Goal: Information Seeking & Learning: Learn about a topic

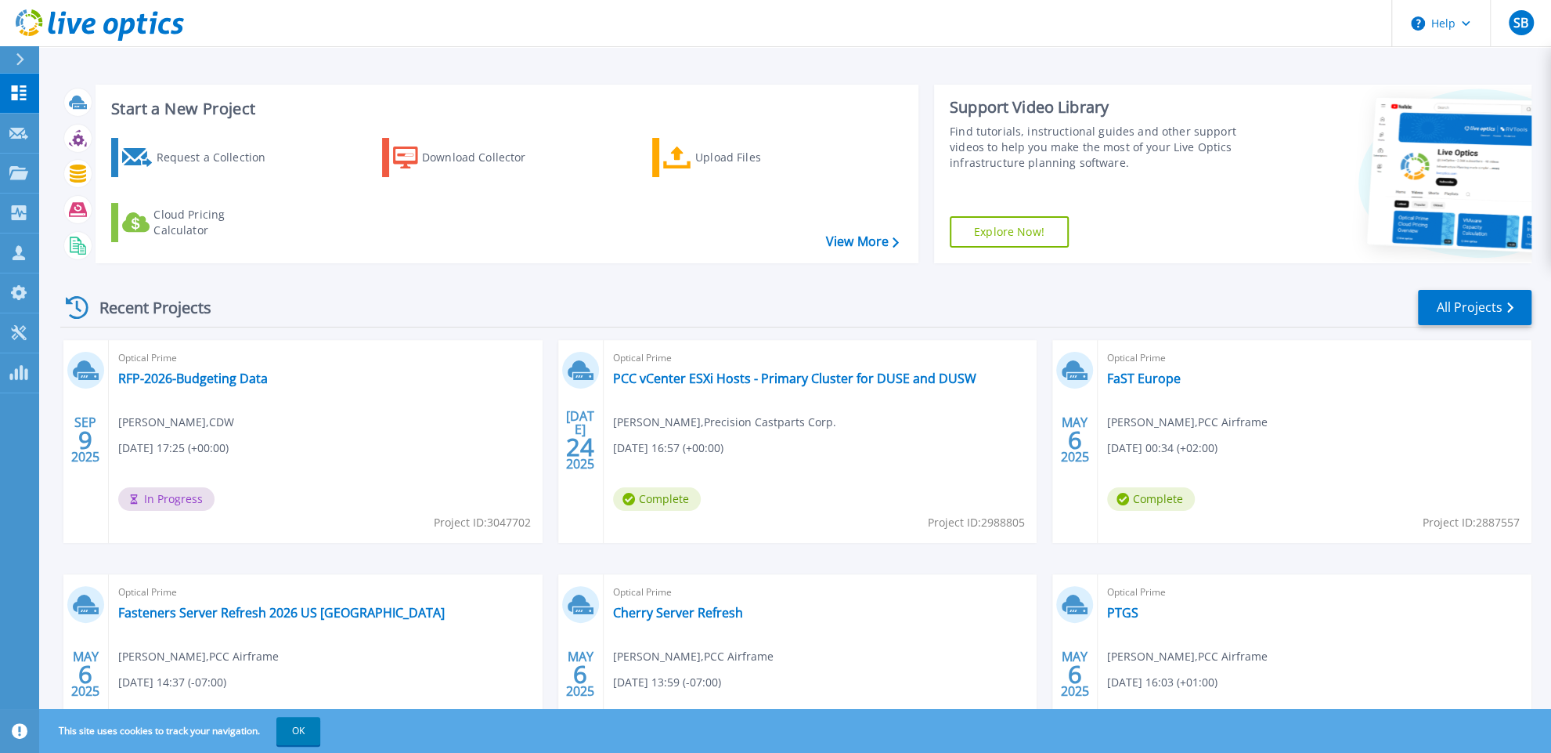
drag, startPoint x: 275, startPoint y: 413, endPoint x: 301, endPoint y: 330, distance: 87.9
click at [298, 330] on div "Recent Projects All Projects [DATE] Optical Prime RFP-2026-Budgeting Data [PERS…" at bounding box center [795, 548] width 1471 height 545
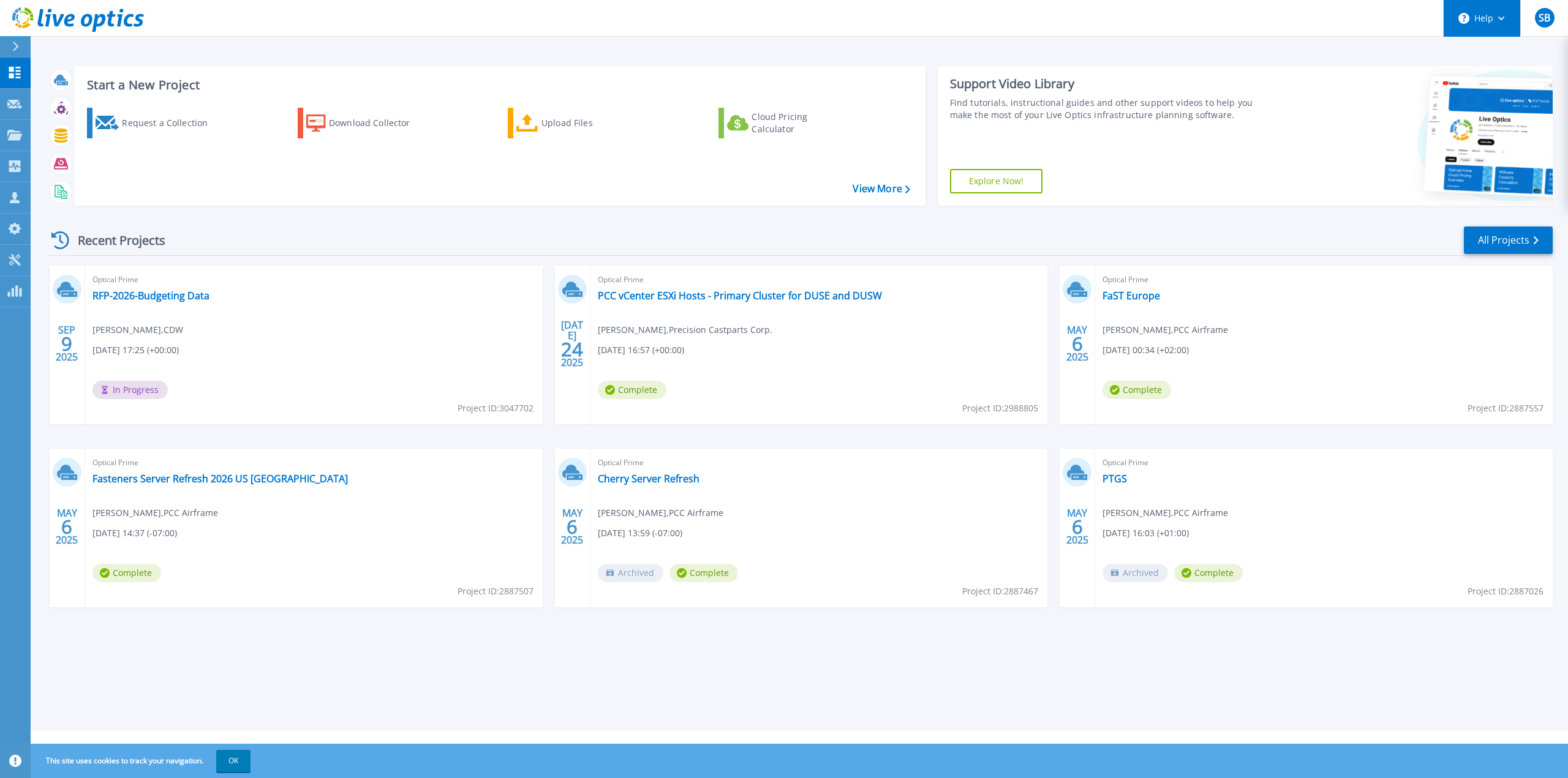
click at [1222, 20] on button "Help" at bounding box center [1482, 18] width 77 height 37
click at [1222, 76] on link "Contact Support" at bounding box center [1512, 83] width 137 height 30
click at [556, 122] on div "Upload Files" at bounding box center [590, 123] width 98 height 24
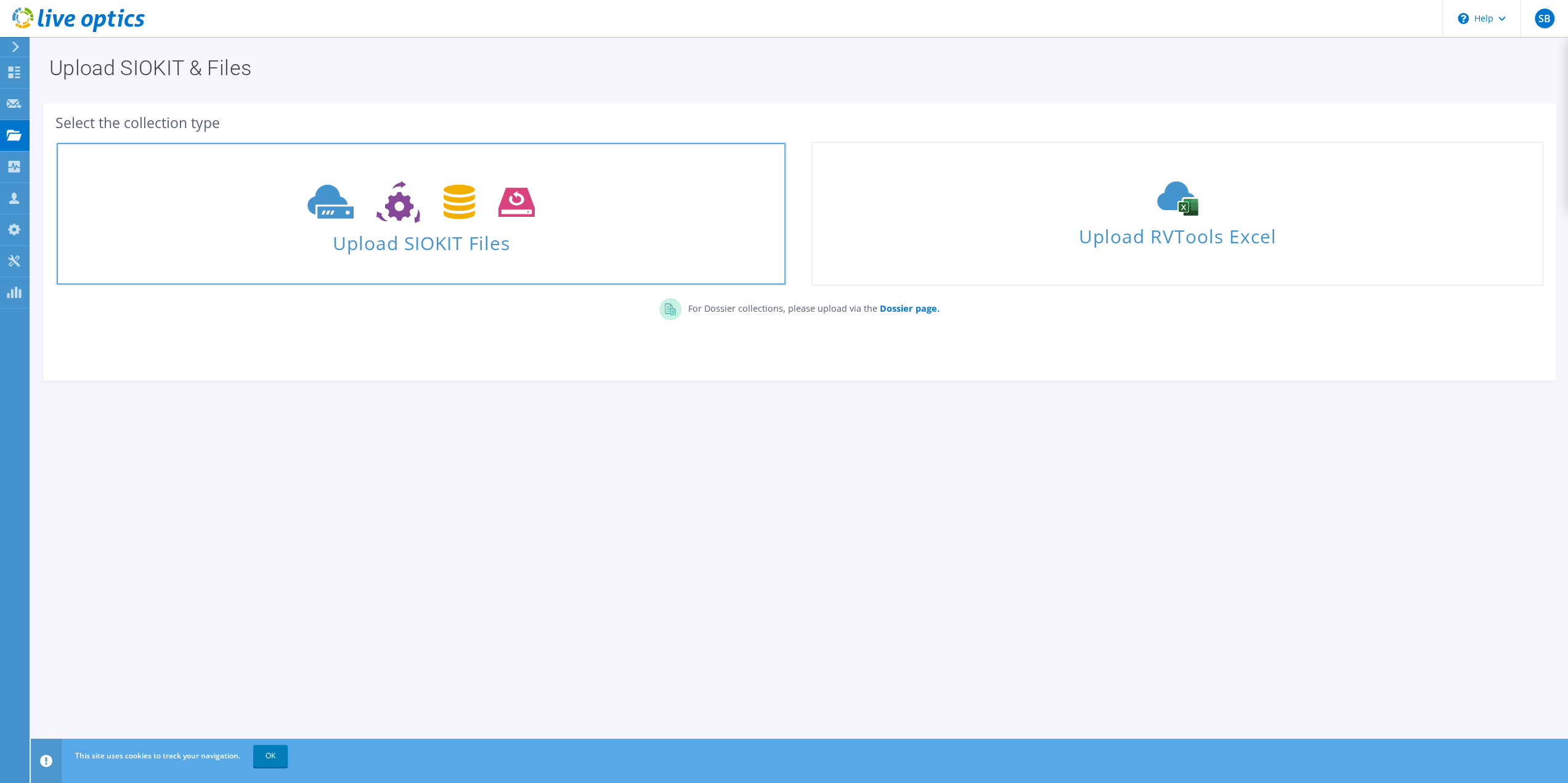
click at [449, 202] on icon at bounding box center [421, 202] width 227 height 42
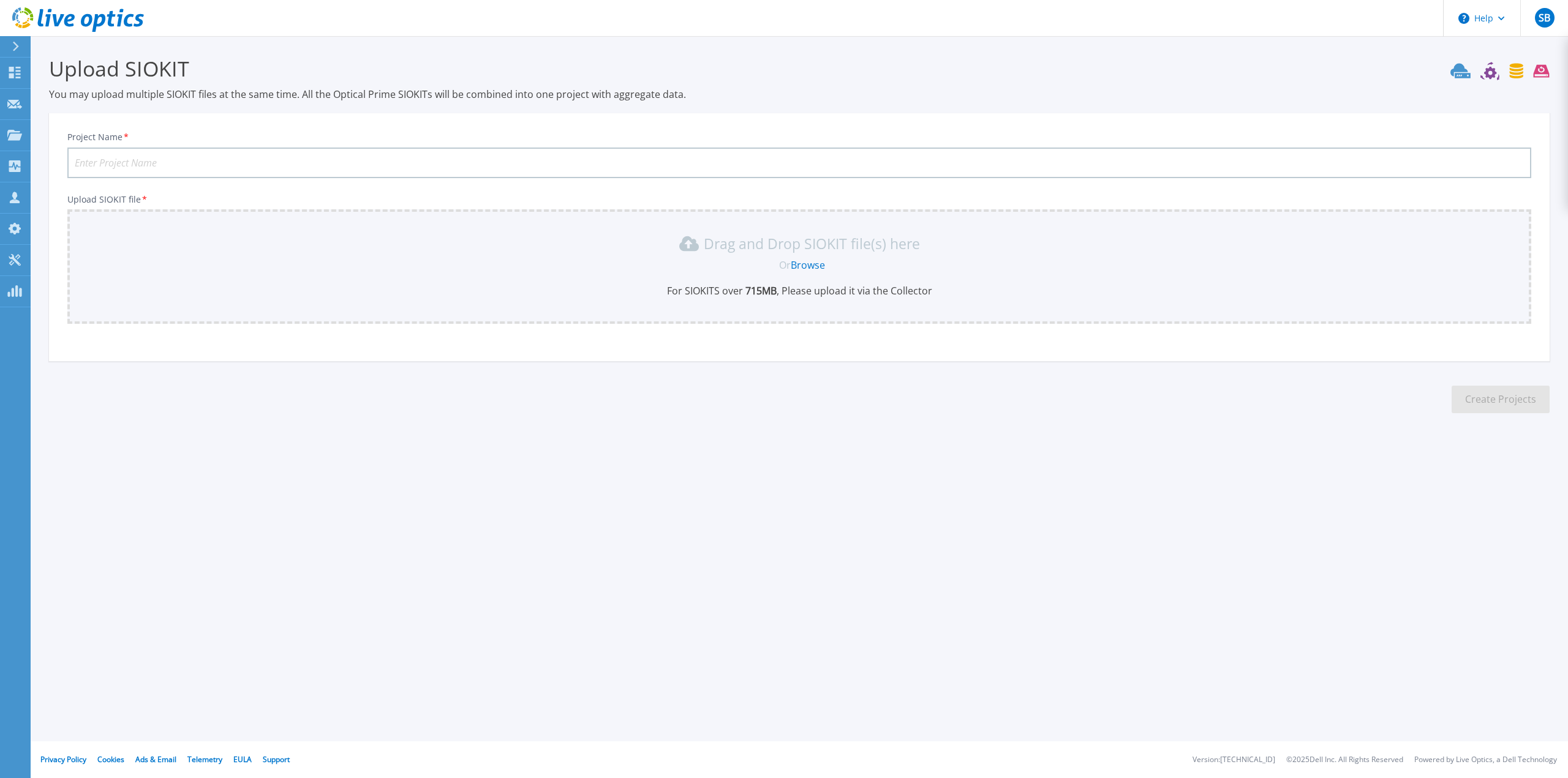
click at [185, 151] on input "Project Name *" at bounding box center [798, 163] width 1463 height 30
click at [179, 159] on input "Project Name *" at bounding box center [798, 163] width 1463 height 30
type input "RFP 2026"
click at [813, 263] on link "Browse" at bounding box center [808, 264] width 34 height 13
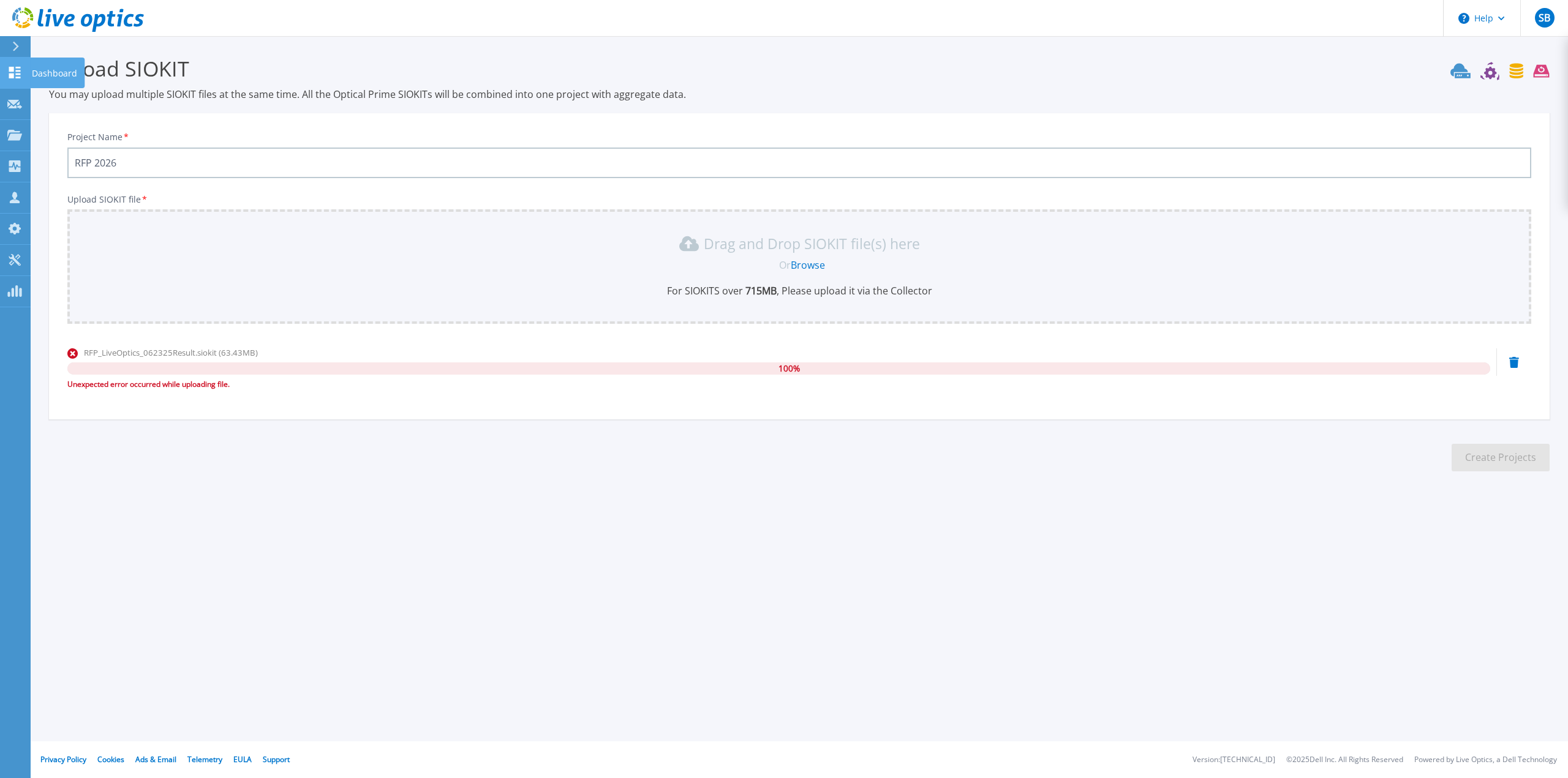
click at [9, 62] on link "Dashboard Dashboard" at bounding box center [15, 73] width 30 height 31
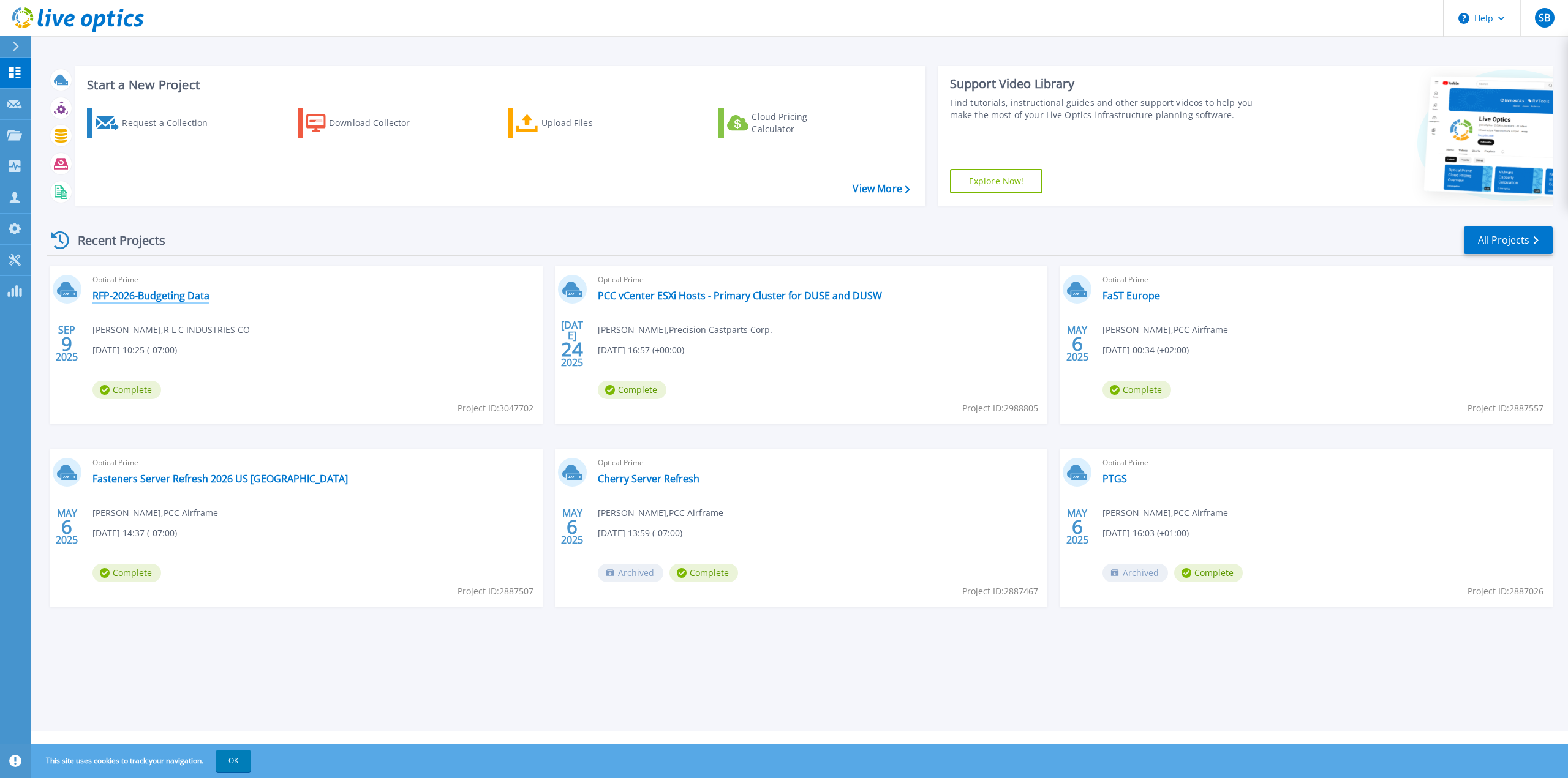
click at [145, 296] on link "RFP-2026-Budgeting Data" at bounding box center [151, 296] width 117 height 13
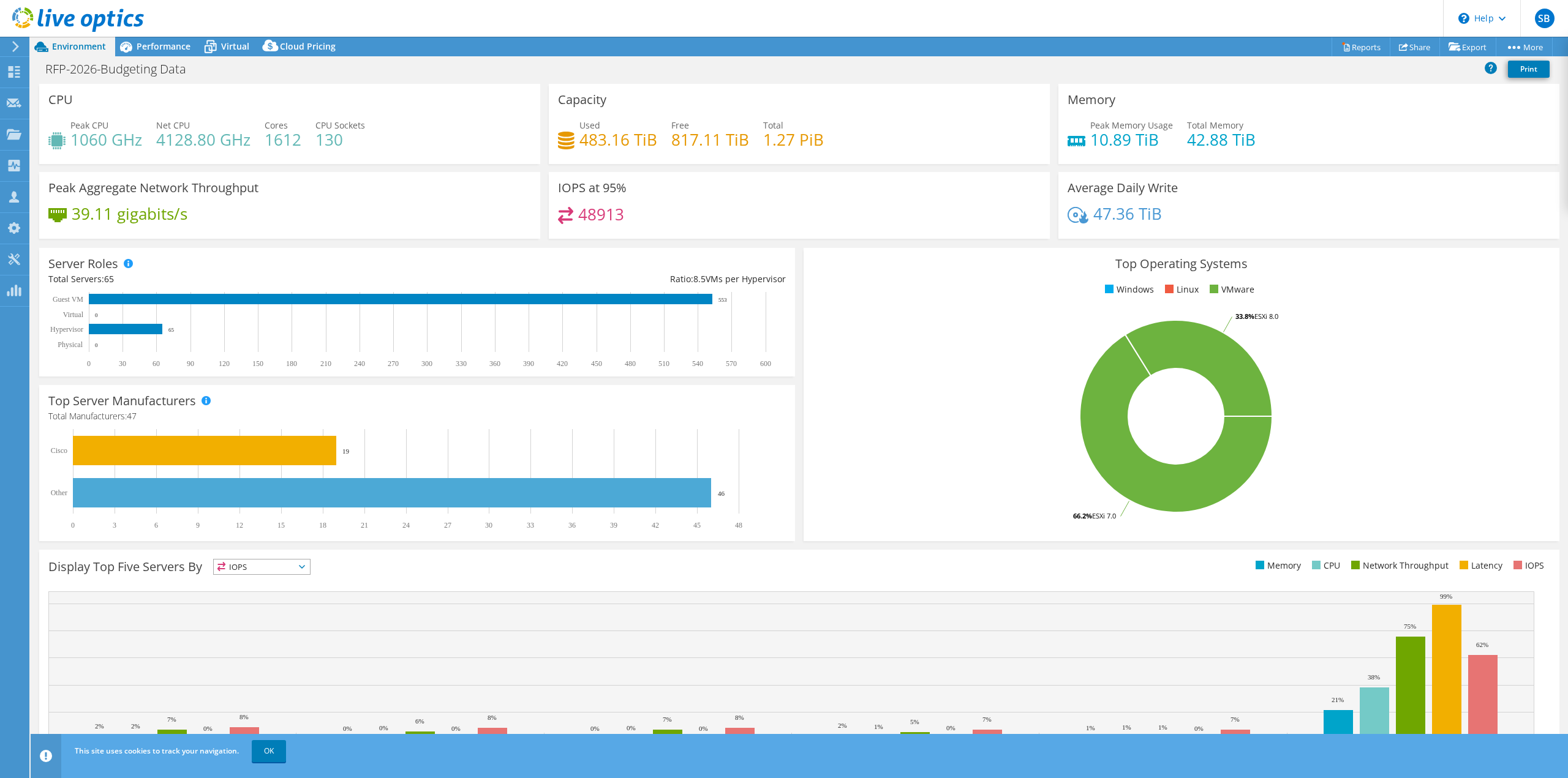
select select "USD"
click at [153, 48] on span "Performance" at bounding box center [163, 46] width 54 height 12
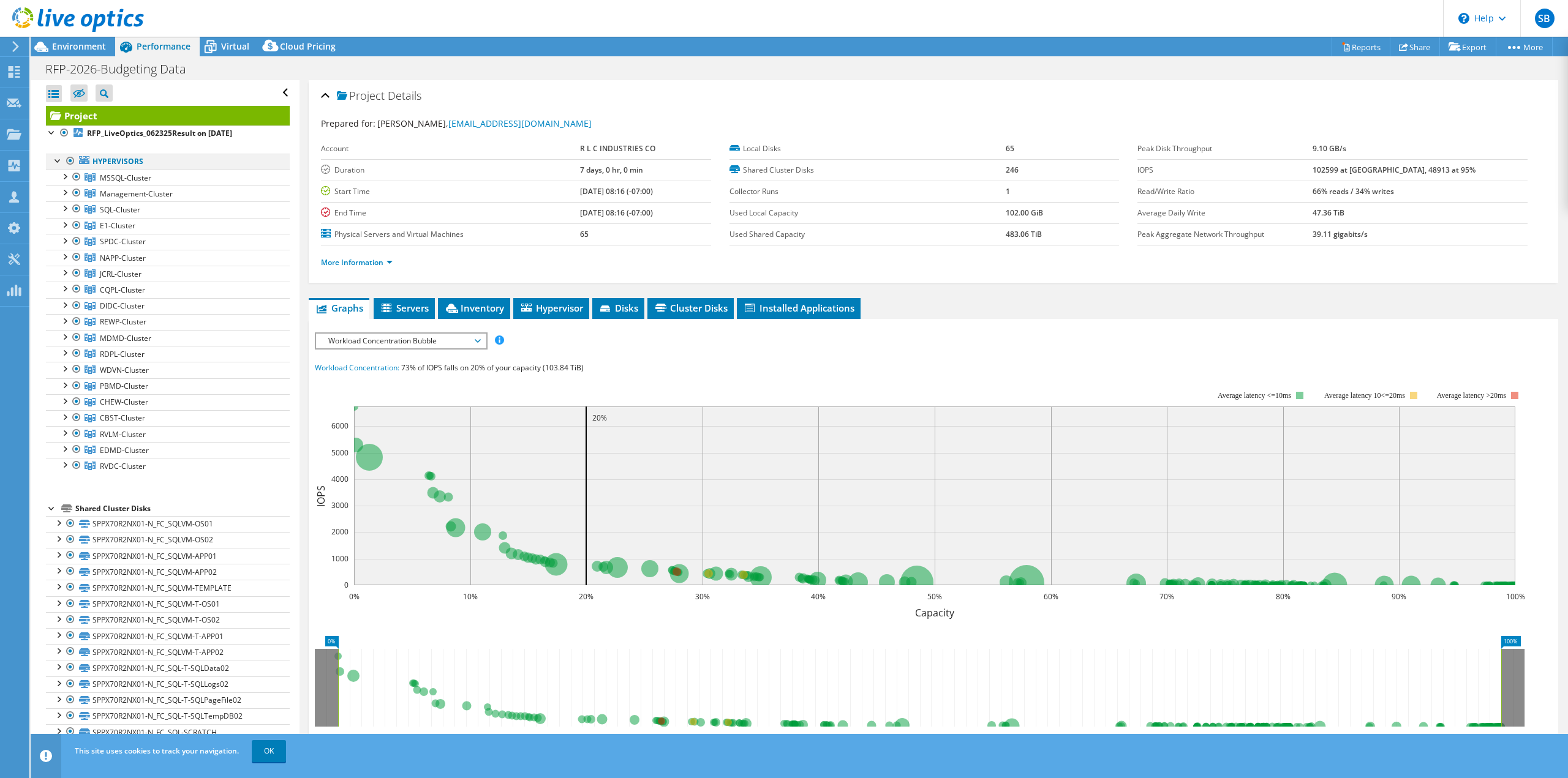
click at [69, 159] on div at bounding box center [70, 161] width 13 height 15
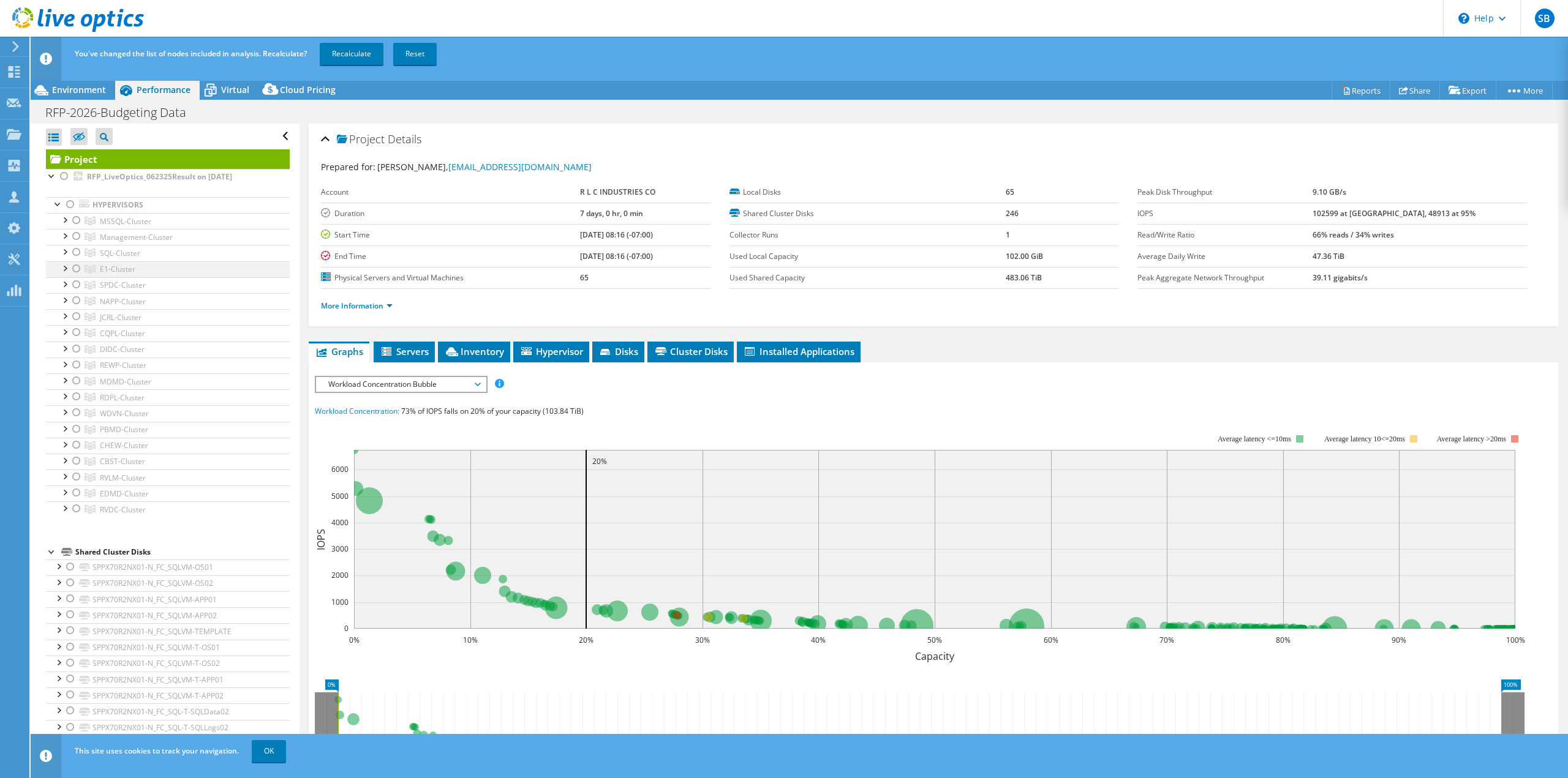
click at [76, 267] on div at bounding box center [77, 268] width 13 height 15
click at [346, 53] on link "Recalculate" at bounding box center [351, 54] width 63 height 22
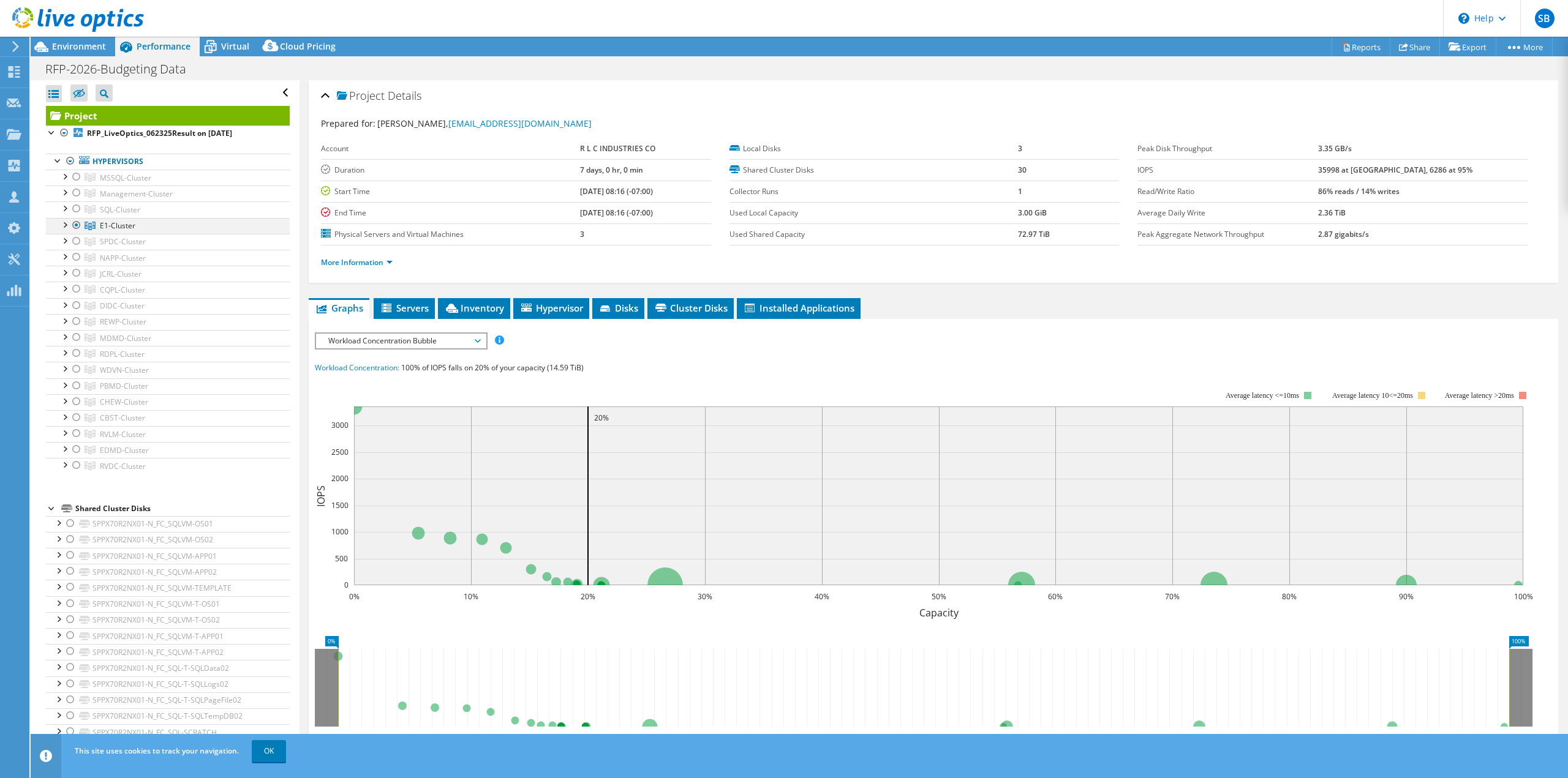
click at [66, 224] on div at bounding box center [64, 224] width 13 height 13
click at [61, 221] on div at bounding box center [64, 224] width 13 height 13
click at [75, 45] on span "Environment" at bounding box center [79, 46] width 54 height 12
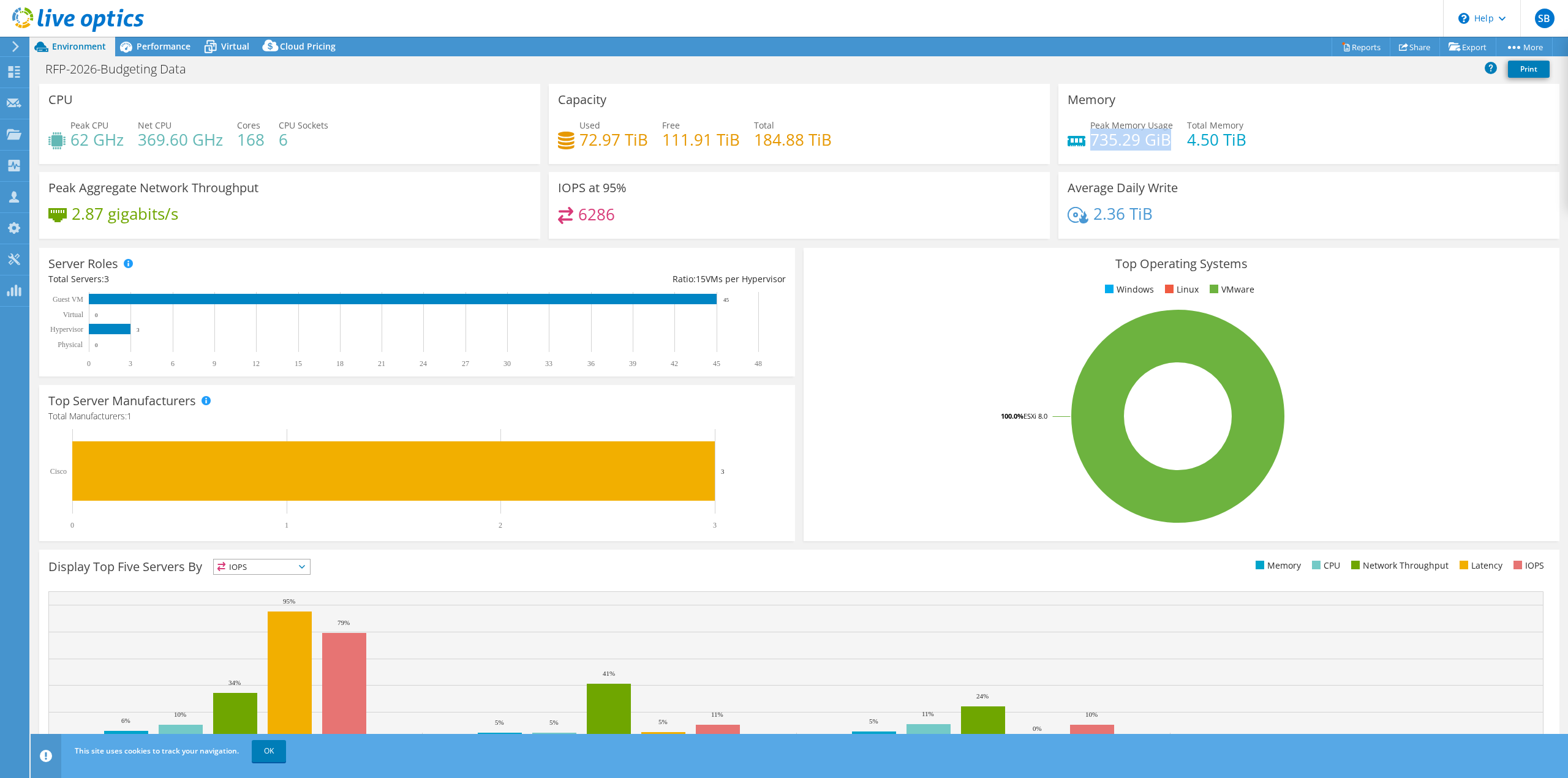
drag, startPoint x: 1164, startPoint y: 142, endPoint x: 1085, endPoint y: 140, distance: 79.0
click at [1090, 140] on h4 "735.29 GiB" at bounding box center [1132, 139] width 83 height 13
click at [938, 196] on div "IOPS at 95% 6286" at bounding box center [799, 205] width 501 height 66
click at [169, 41] on span "Performance" at bounding box center [163, 46] width 54 height 12
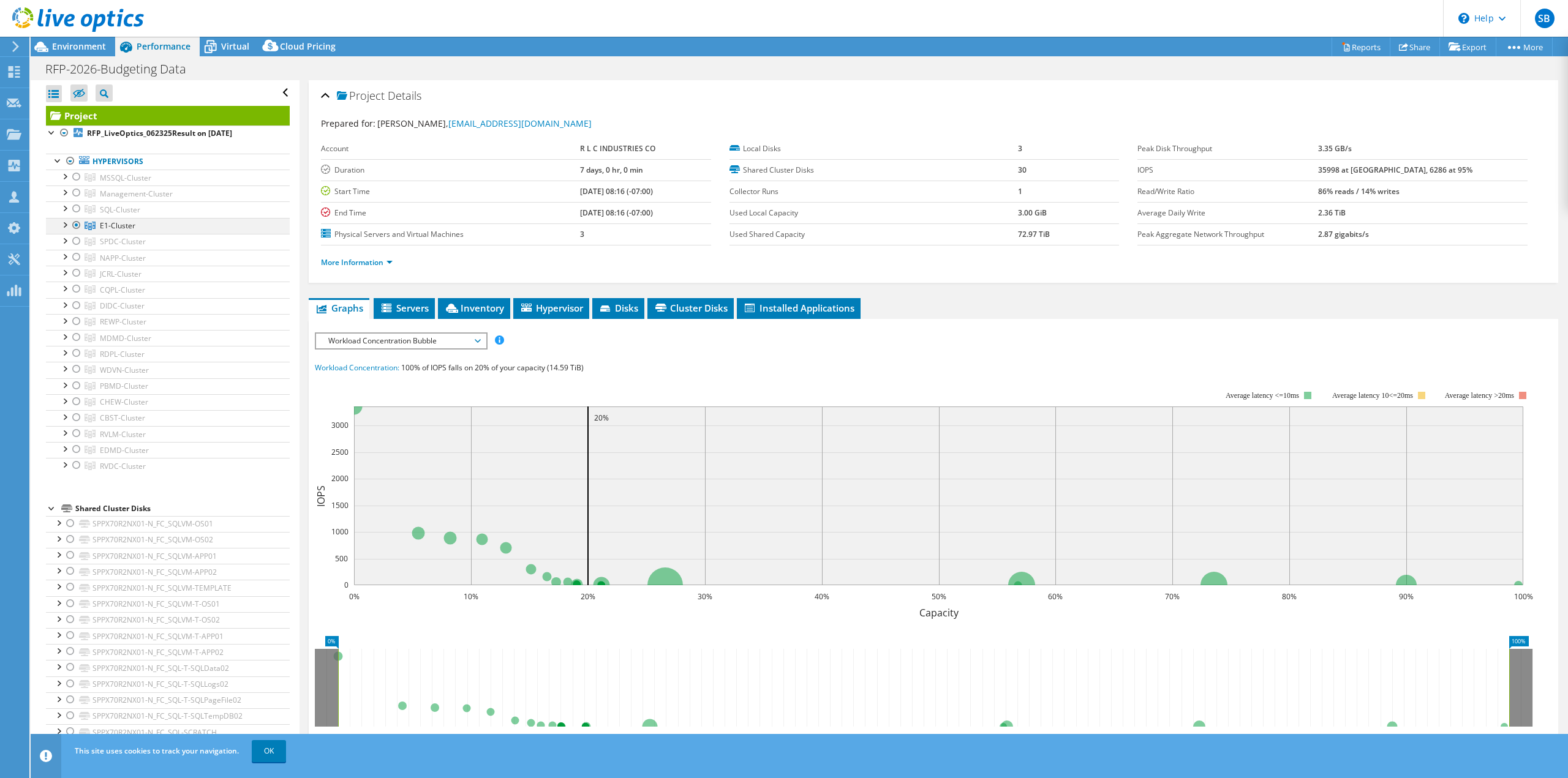
click at [65, 221] on div at bounding box center [64, 224] width 13 height 13
click at [72, 238] on div at bounding box center [70, 240] width 13 height 13
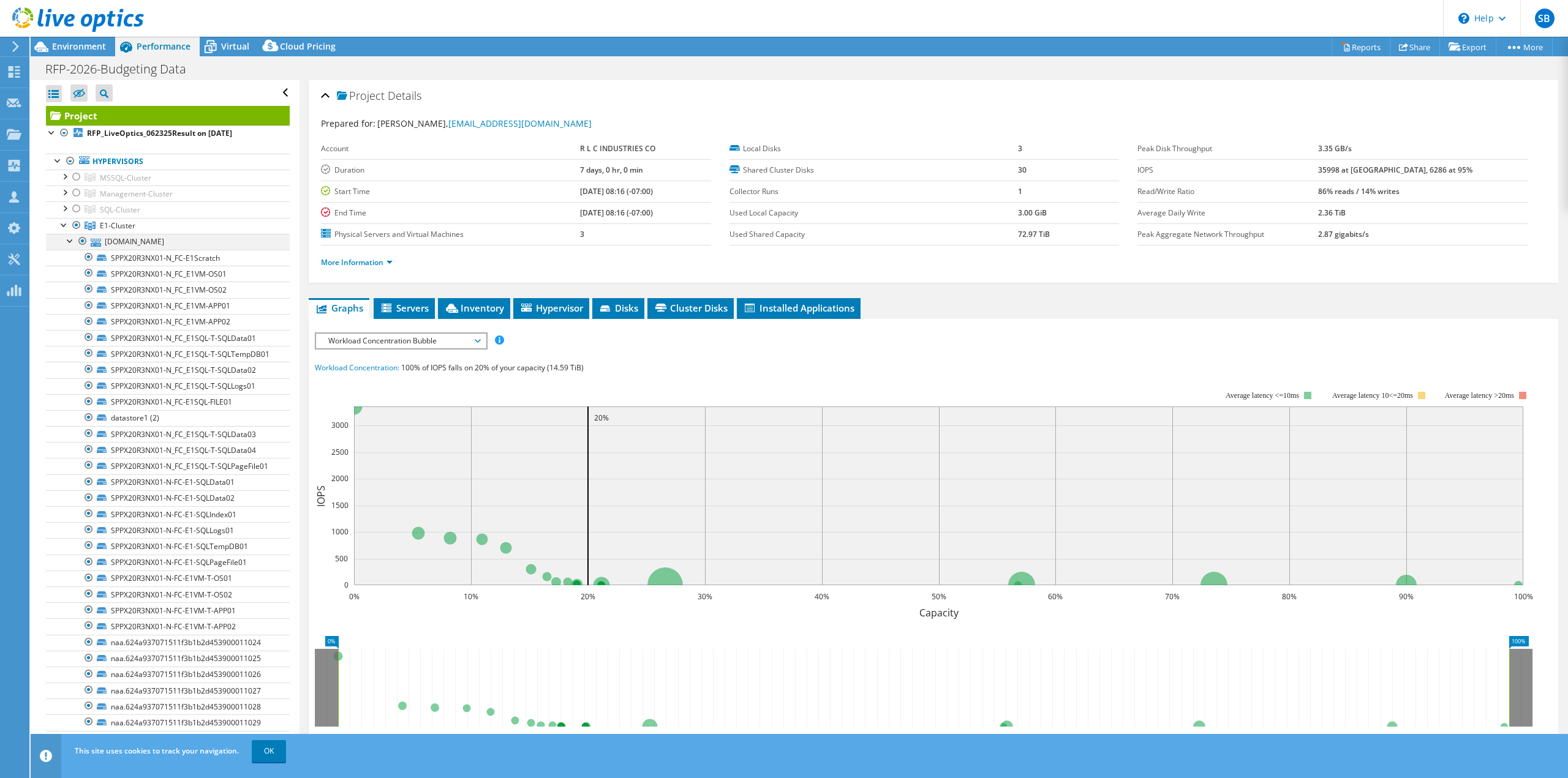
click at [72, 238] on div at bounding box center [70, 240] width 13 height 13
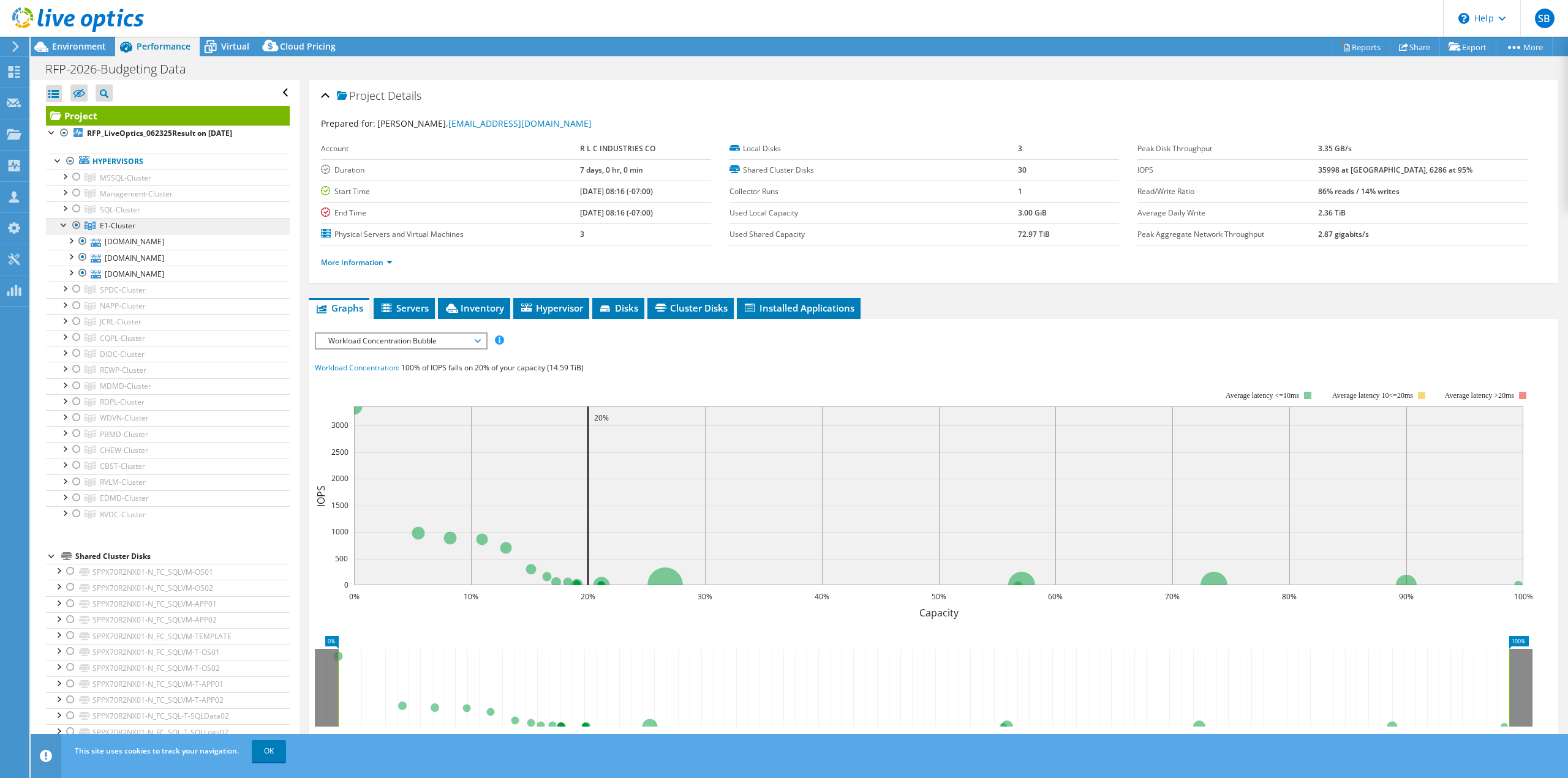
click at [119, 220] on span "E1-Cluster" at bounding box center [117, 225] width 35 height 10
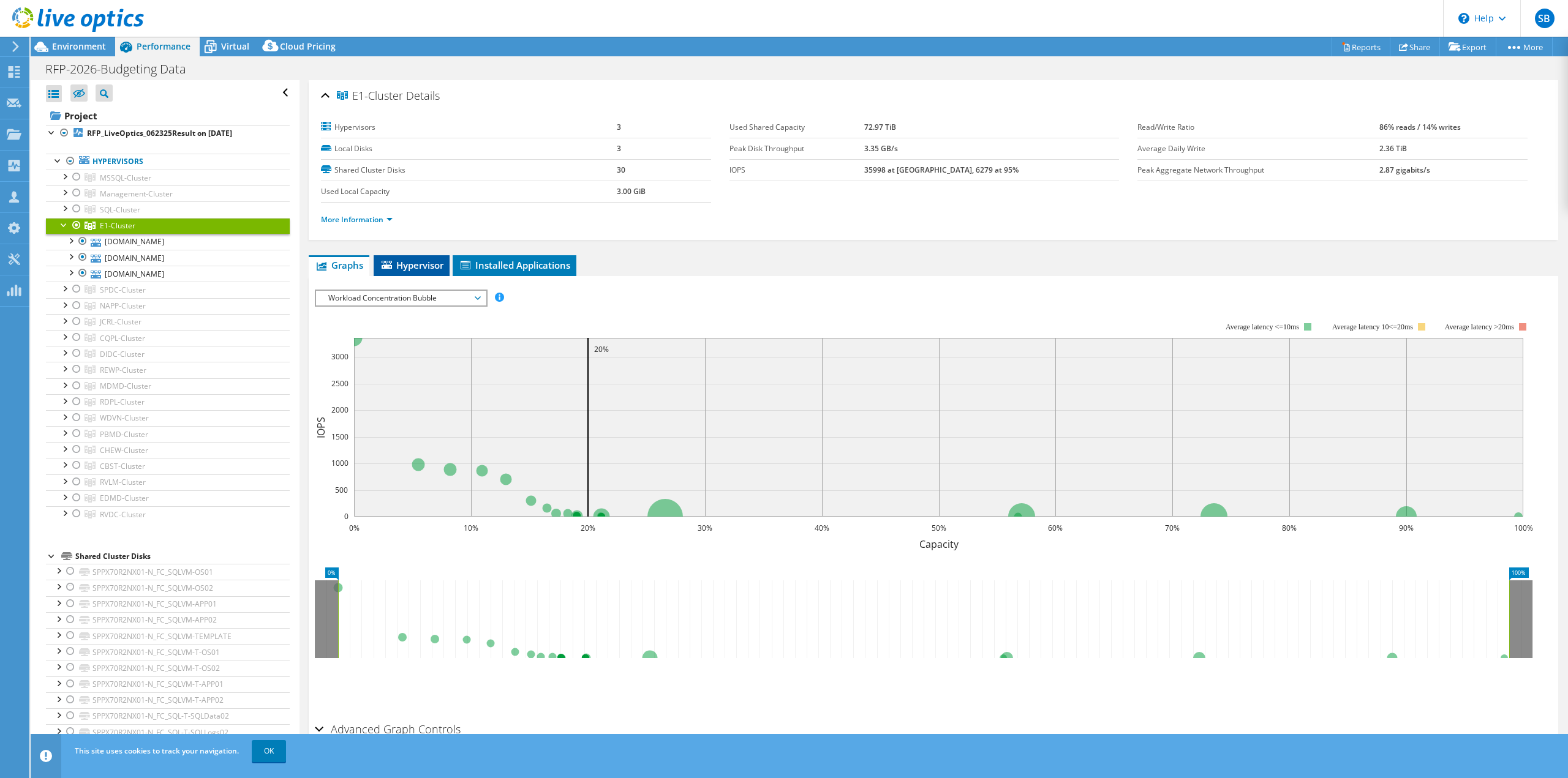
click at [426, 265] on span "Hypervisor" at bounding box center [411, 265] width 63 height 13
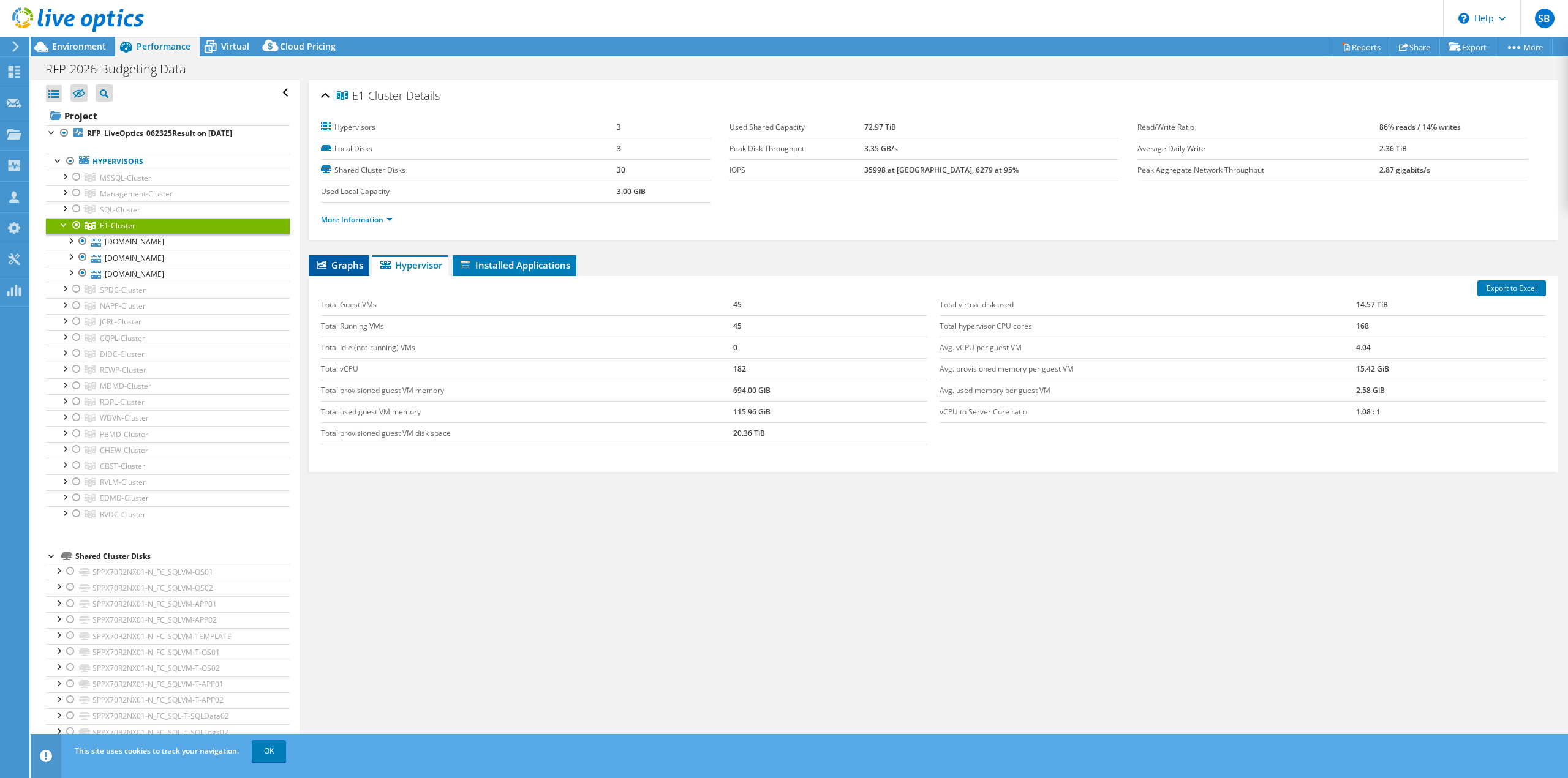
click at [343, 261] on span "Graphs" at bounding box center [339, 265] width 48 height 13
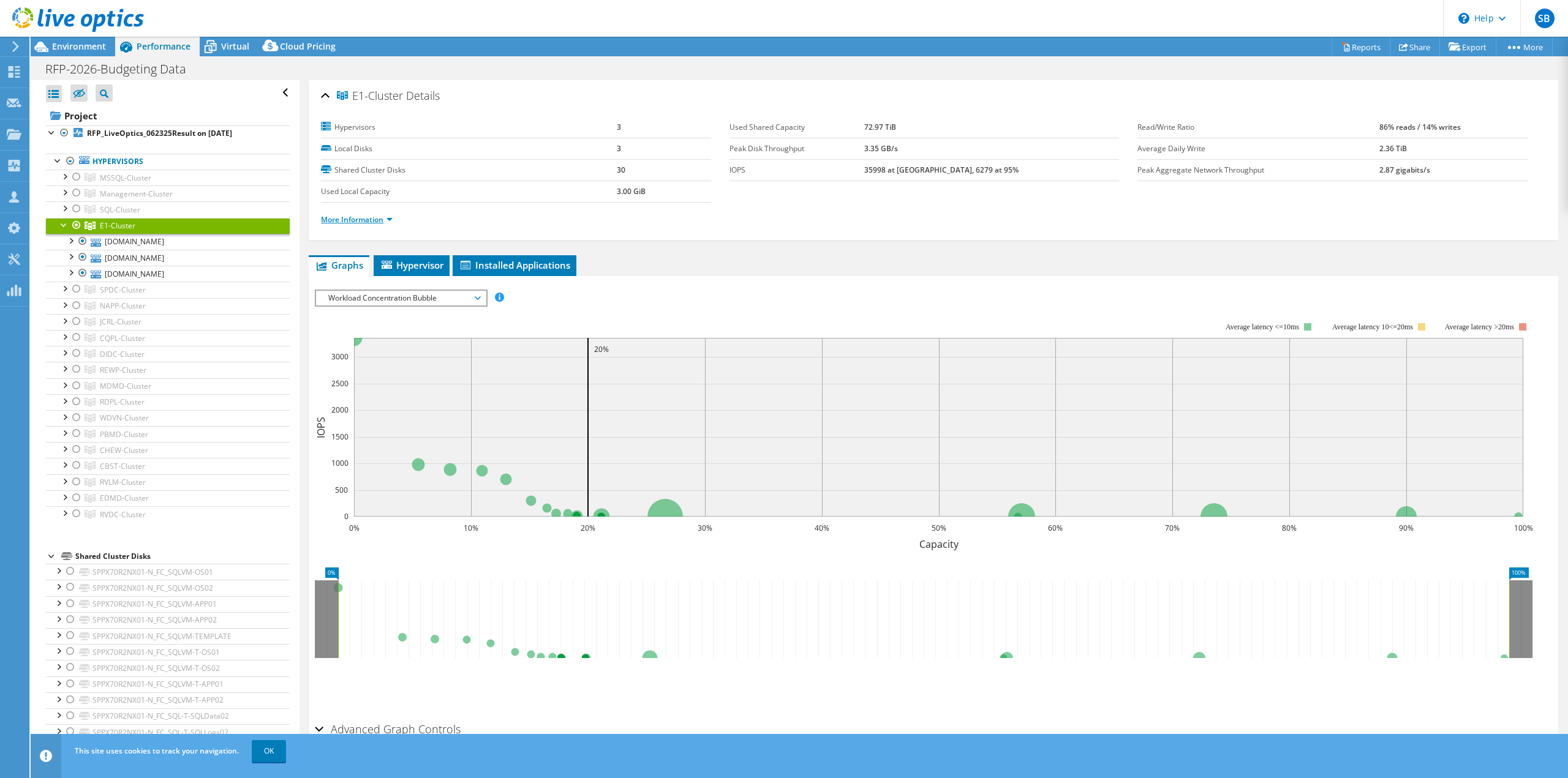
click at [391, 214] on link "More Information" at bounding box center [357, 219] width 72 height 10
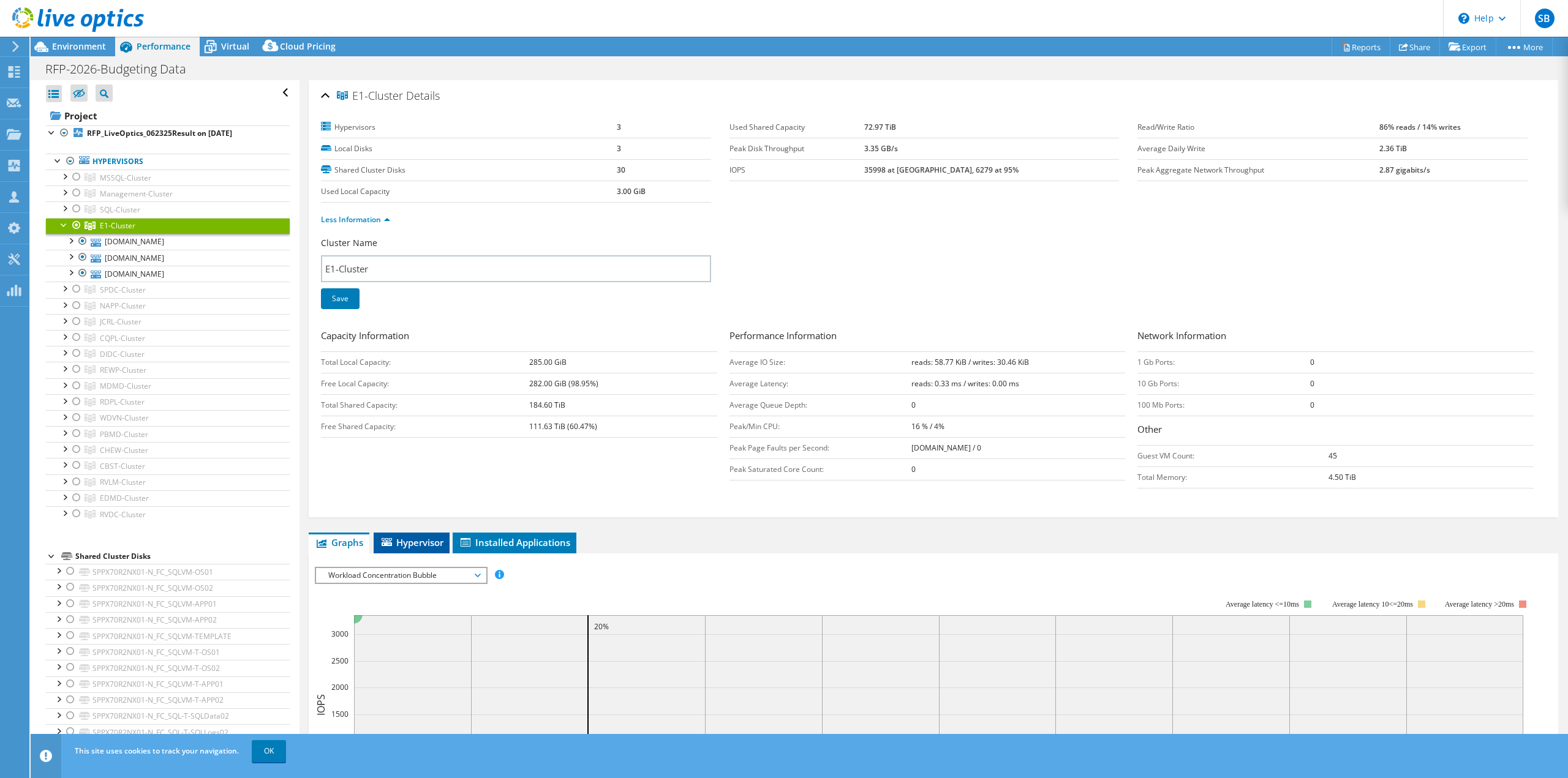
click at [425, 536] on span "Hypervisor" at bounding box center [411, 543] width 63 height 13
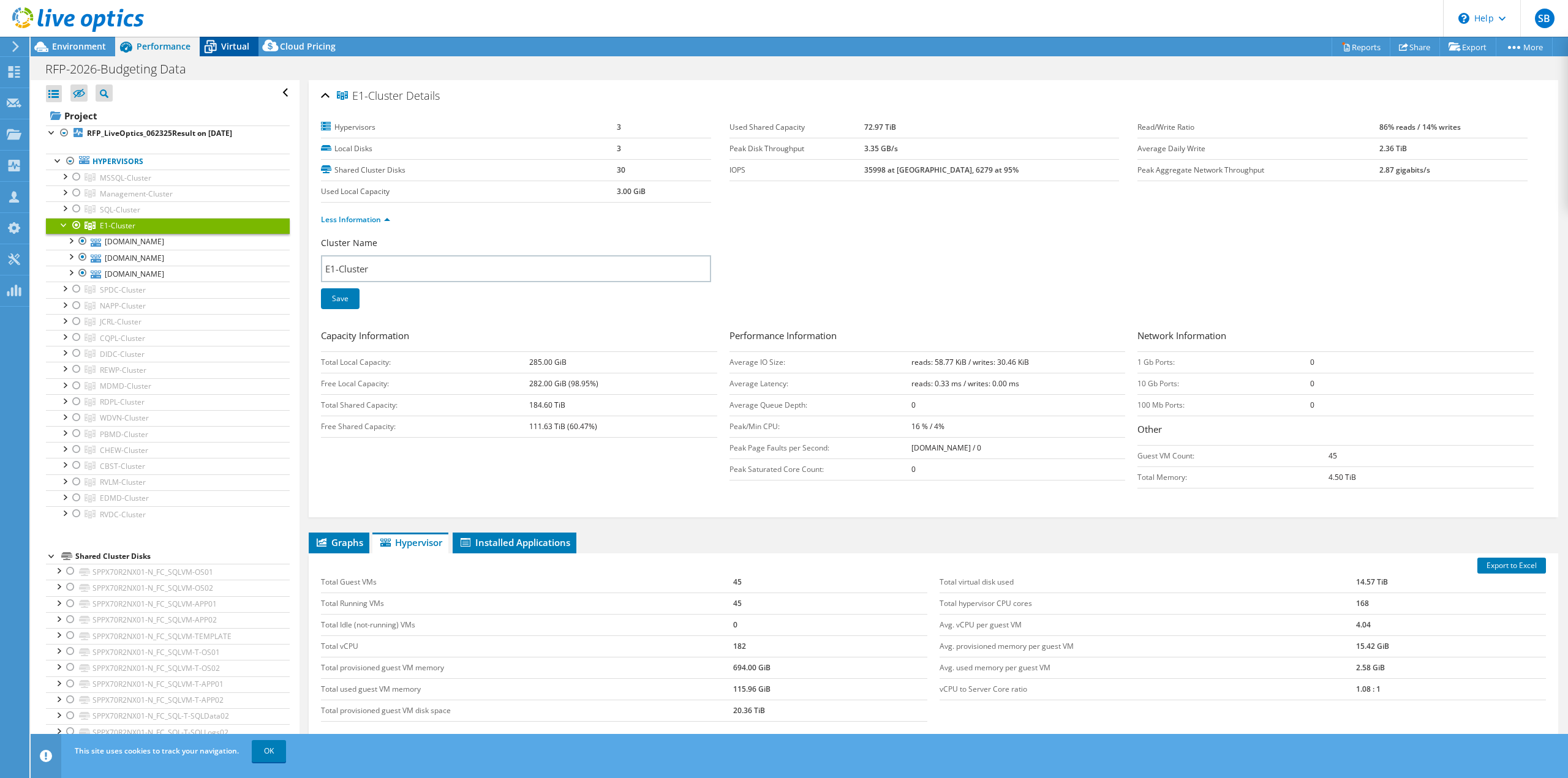
click at [230, 48] on span "Virtual" at bounding box center [235, 46] width 28 height 12
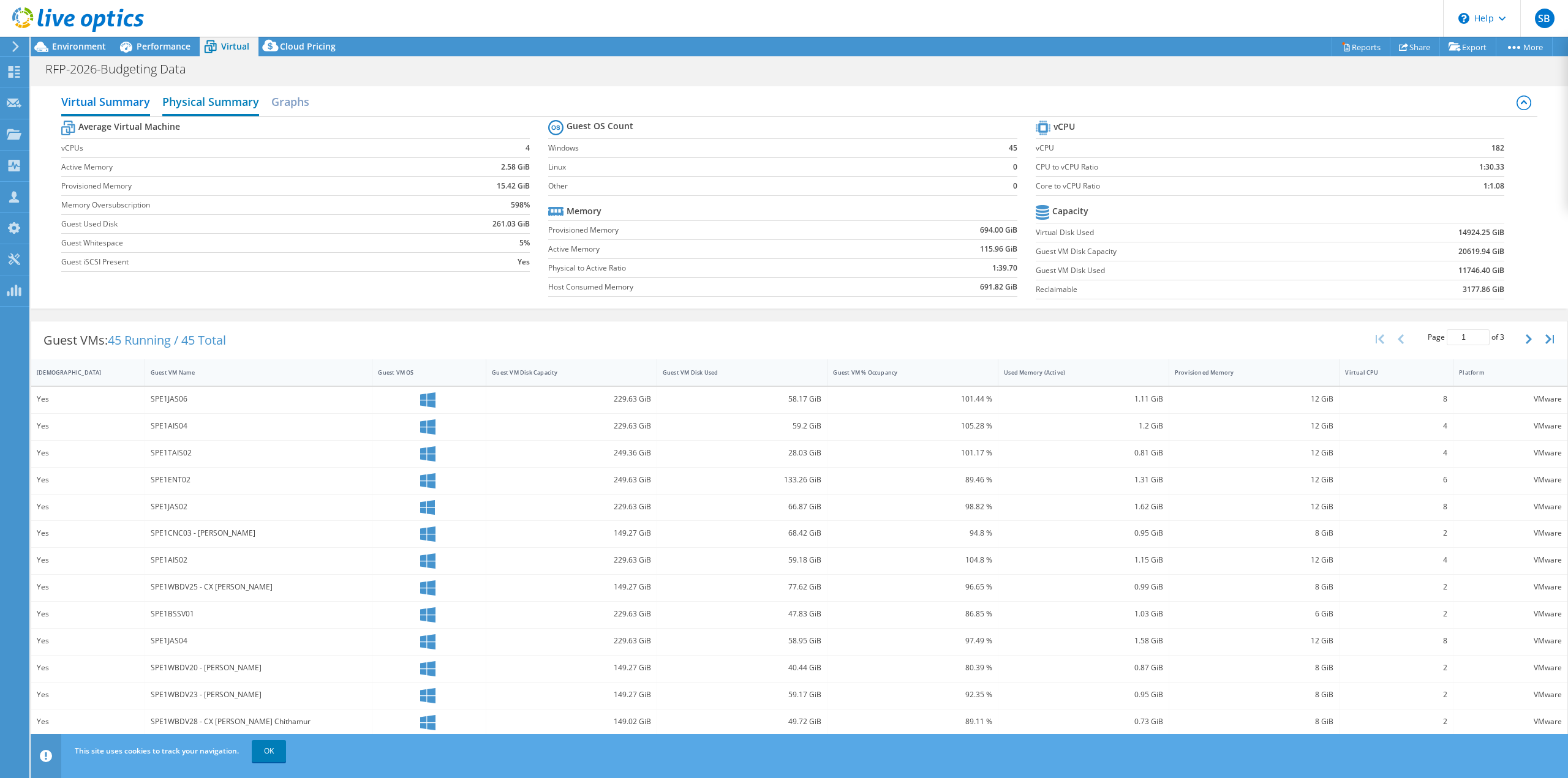
click at [219, 98] on h2 "Physical Summary" at bounding box center [211, 102] width 97 height 27
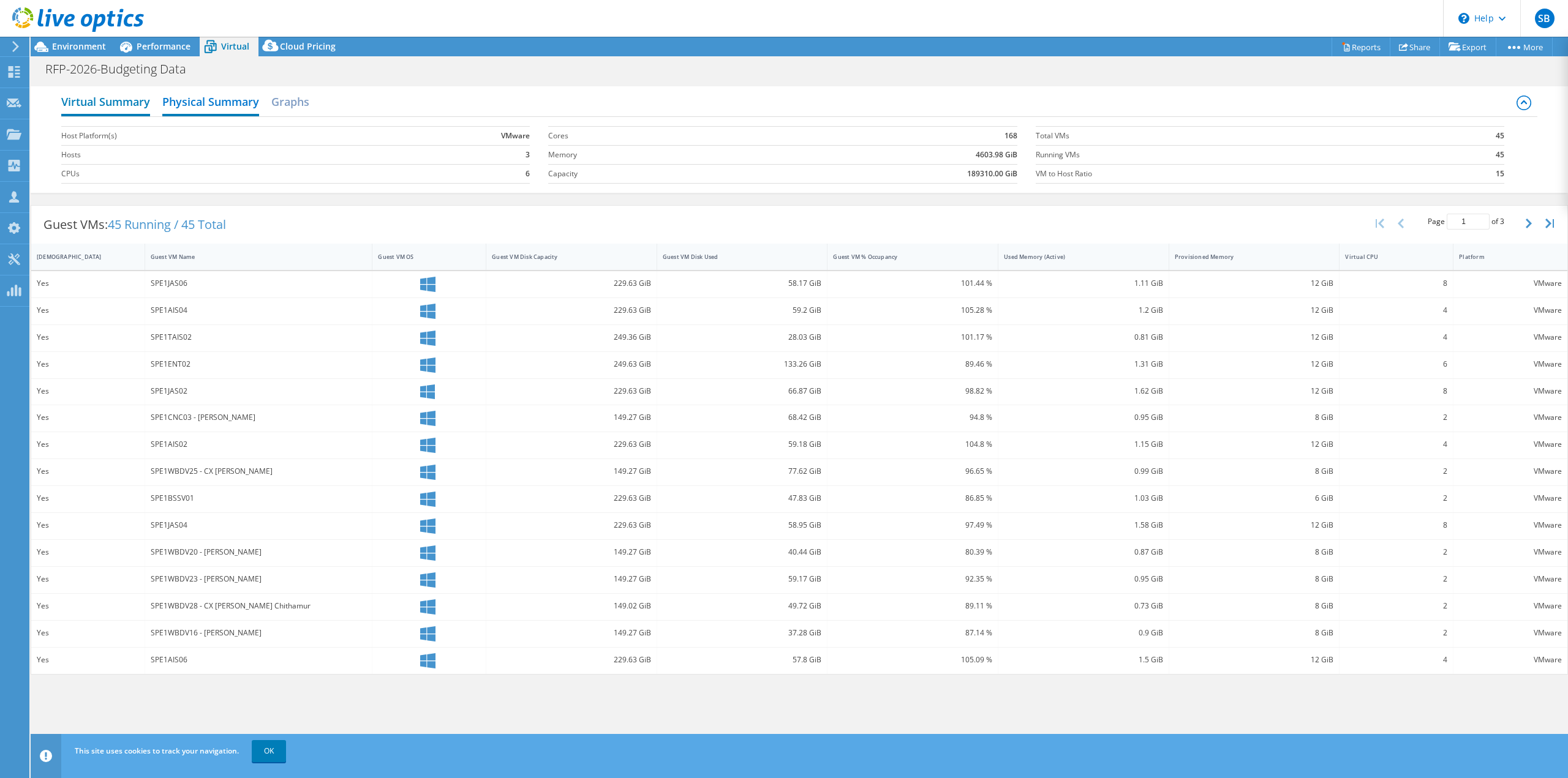
click at [102, 103] on h2 "Virtual Summary" at bounding box center [106, 102] width 89 height 27
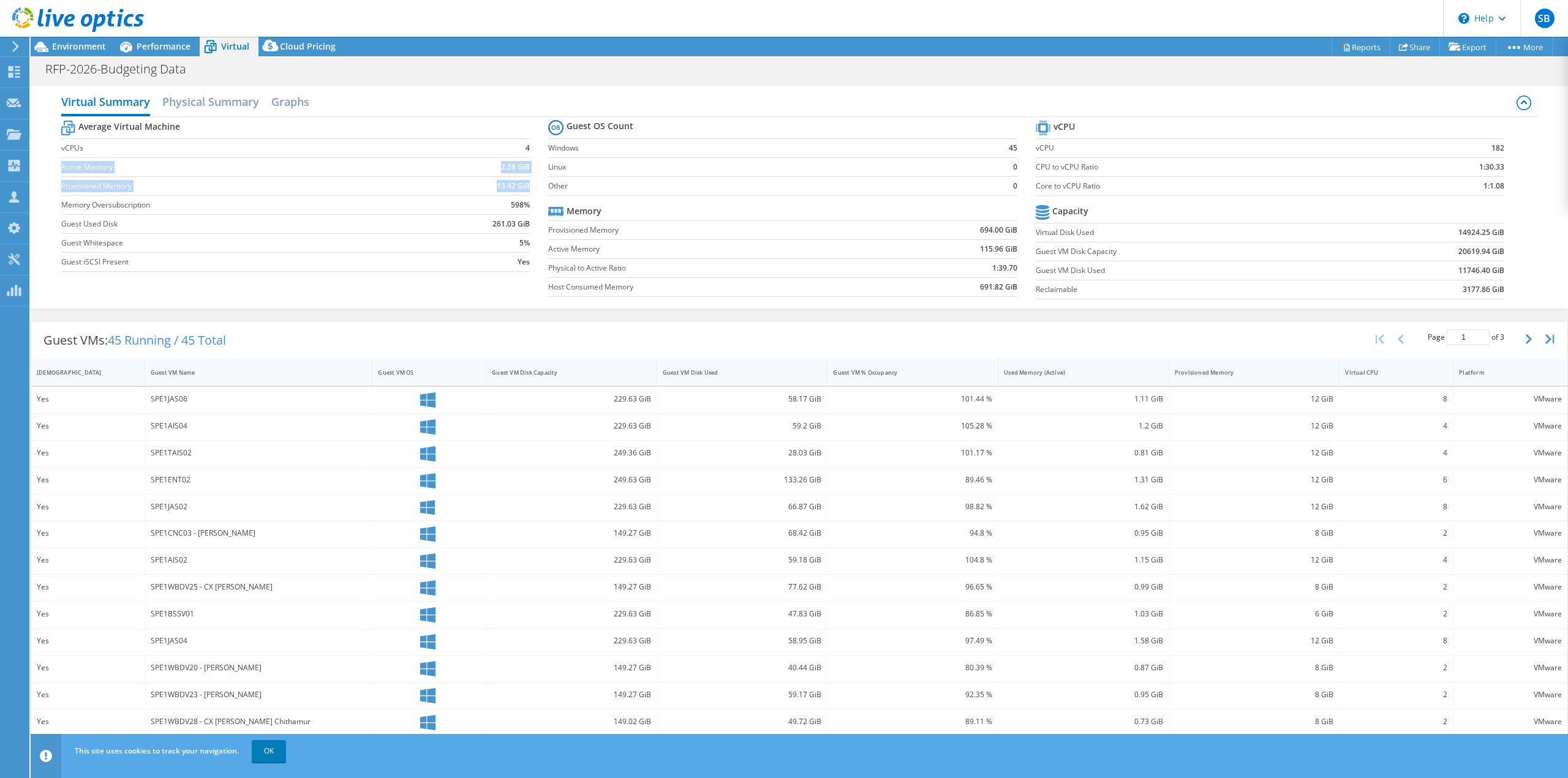
drag, startPoint x: 61, startPoint y: 165, endPoint x: 526, endPoint y: 187, distance: 465.5
click at [526, 187] on tbody "Average Virtual Machine vCPUs 4 Active Memory 2.58 GiB Provisioned Memory 15.42…" at bounding box center [295, 194] width 468 height 154
click at [389, 174] on td "Active Memory" at bounding box center [239, 167] width 357 height 19
click at [174, 45] on span "Performance" at bounding box center [163, 46] width 54 height 12
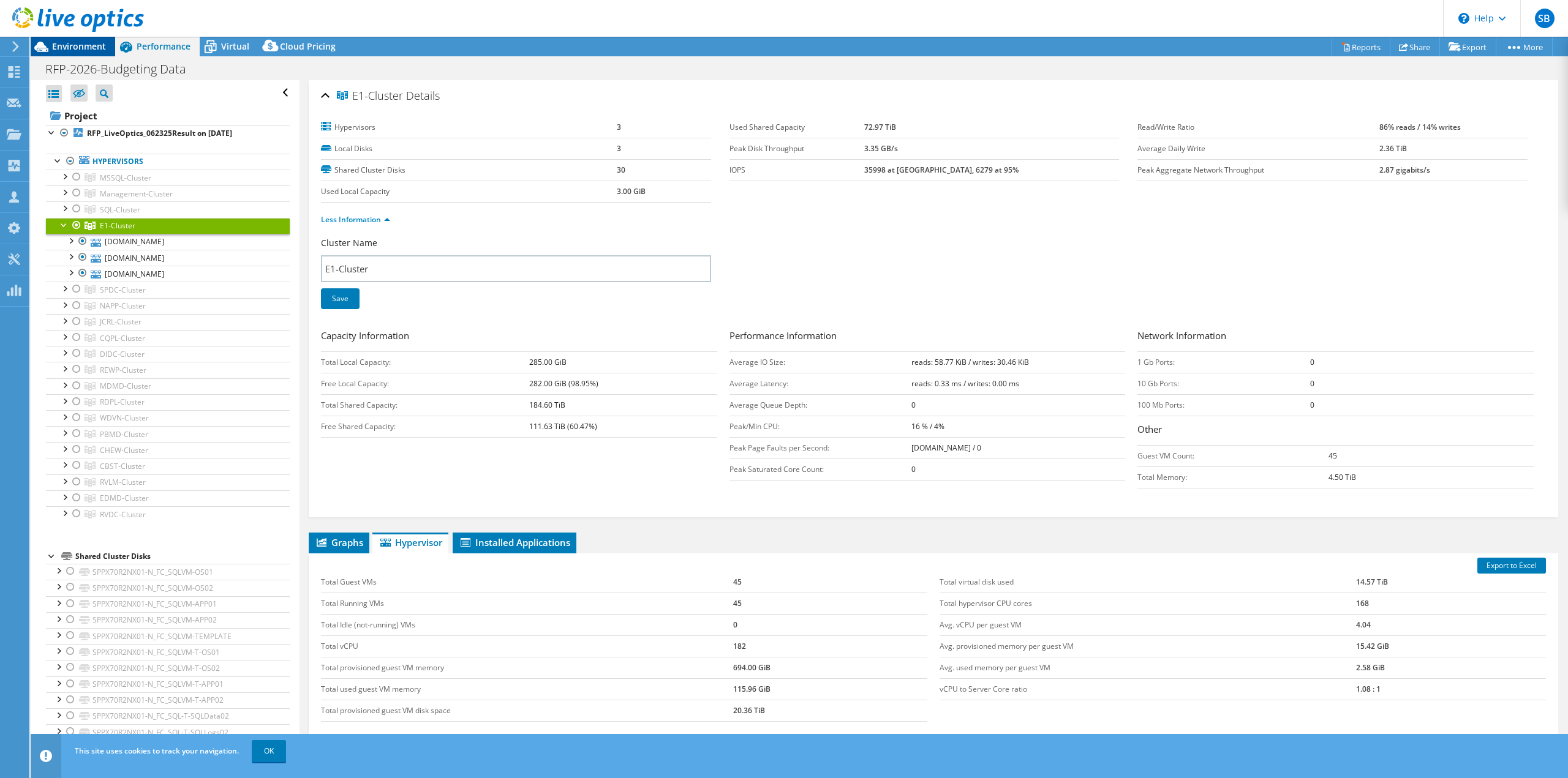
click at [86, 50] on span "Environment" at bounding box center [79, 46] width 54 height 12
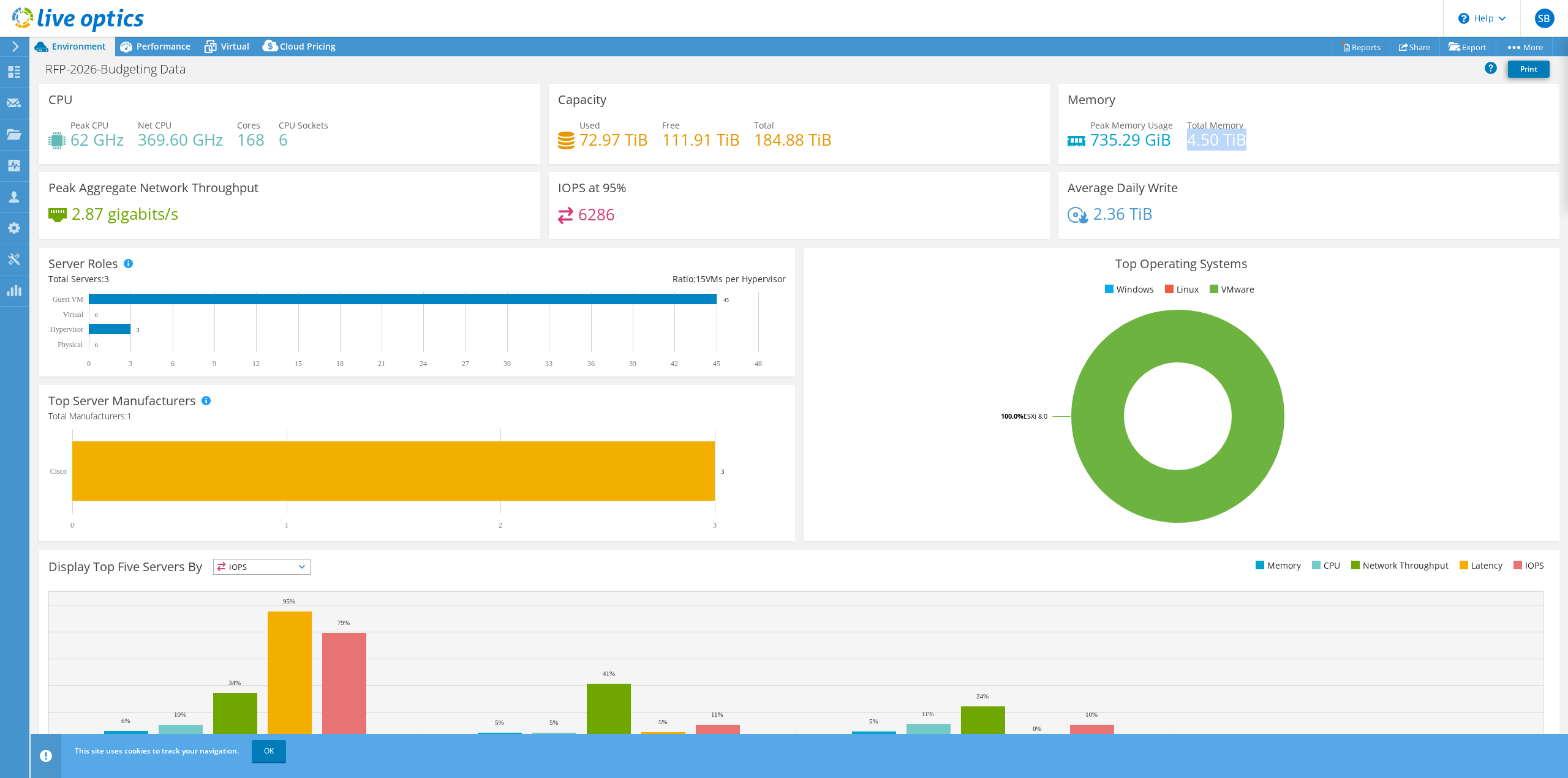
drag, startPoint x: 1179, startPoint y: 142, endPoint x: 1252, endPoint y: 141, distance: 73.0
click at [1252, 141] on div "Peak Memory Usage 735.29 GiB Total Memory 4.50 TiB" at bounding box center [1308, 138] width 483 height 40
click at [1254, 156] on div "Peak Memory Usage 735.29 GiB Total Memory 4.50 TiB" at bounding box center [1308, 138] width 483 height 40
drag, startPoint x: 1250, startPoint y: 142, endPoint x: 1082, endPoint y: 142, distance: 168.0
click at [1082, 142] on div "Peak Memory Usage 735.29 GiB Total Memory 4.50 TiB" at bounding box center [1308, 138] width 483 height 40
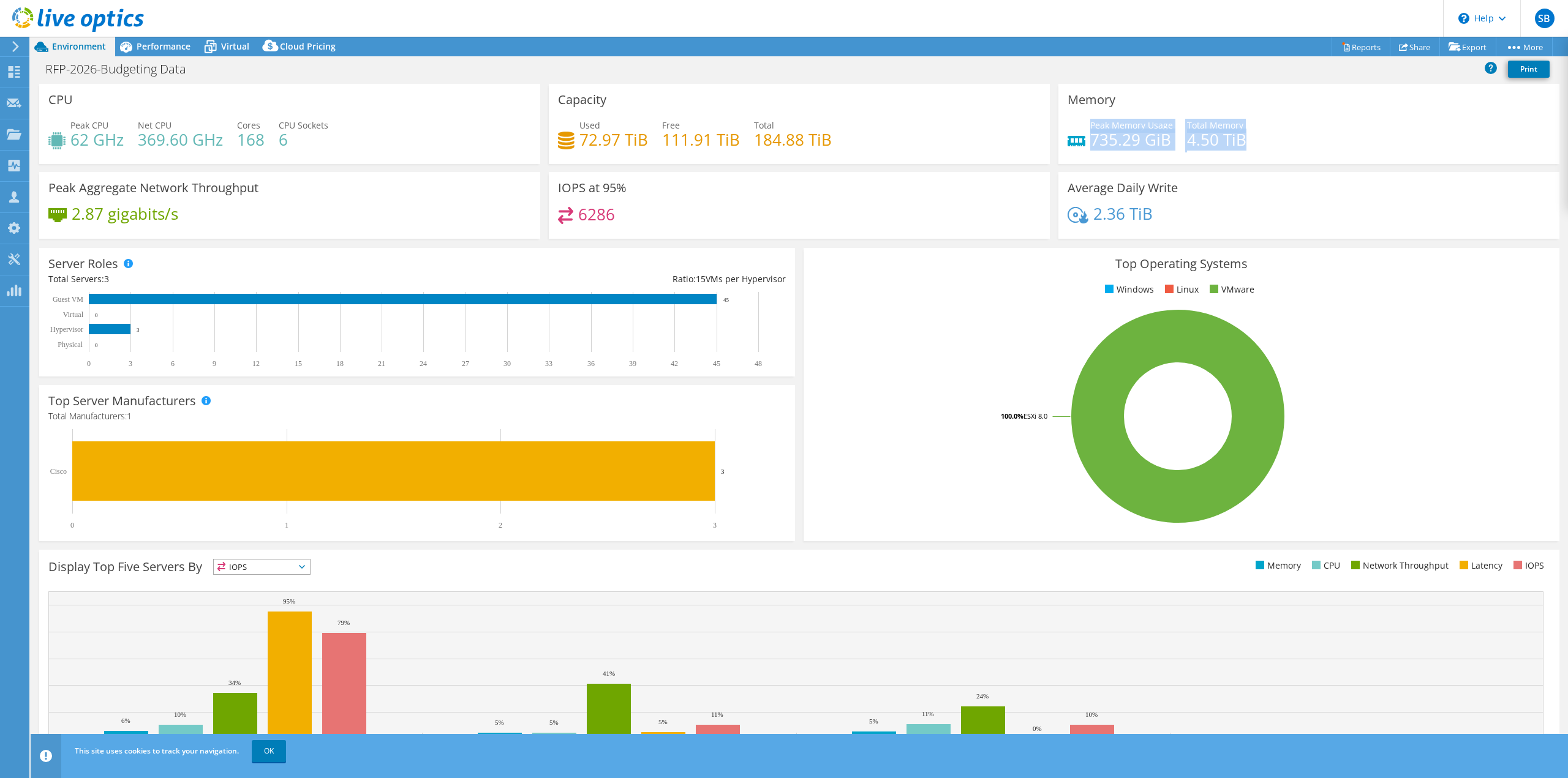
click at [1082, 141] on div "Peak Memory Usage 735.29 GiB" at bounding box center [1120, 132] width 106 height 27
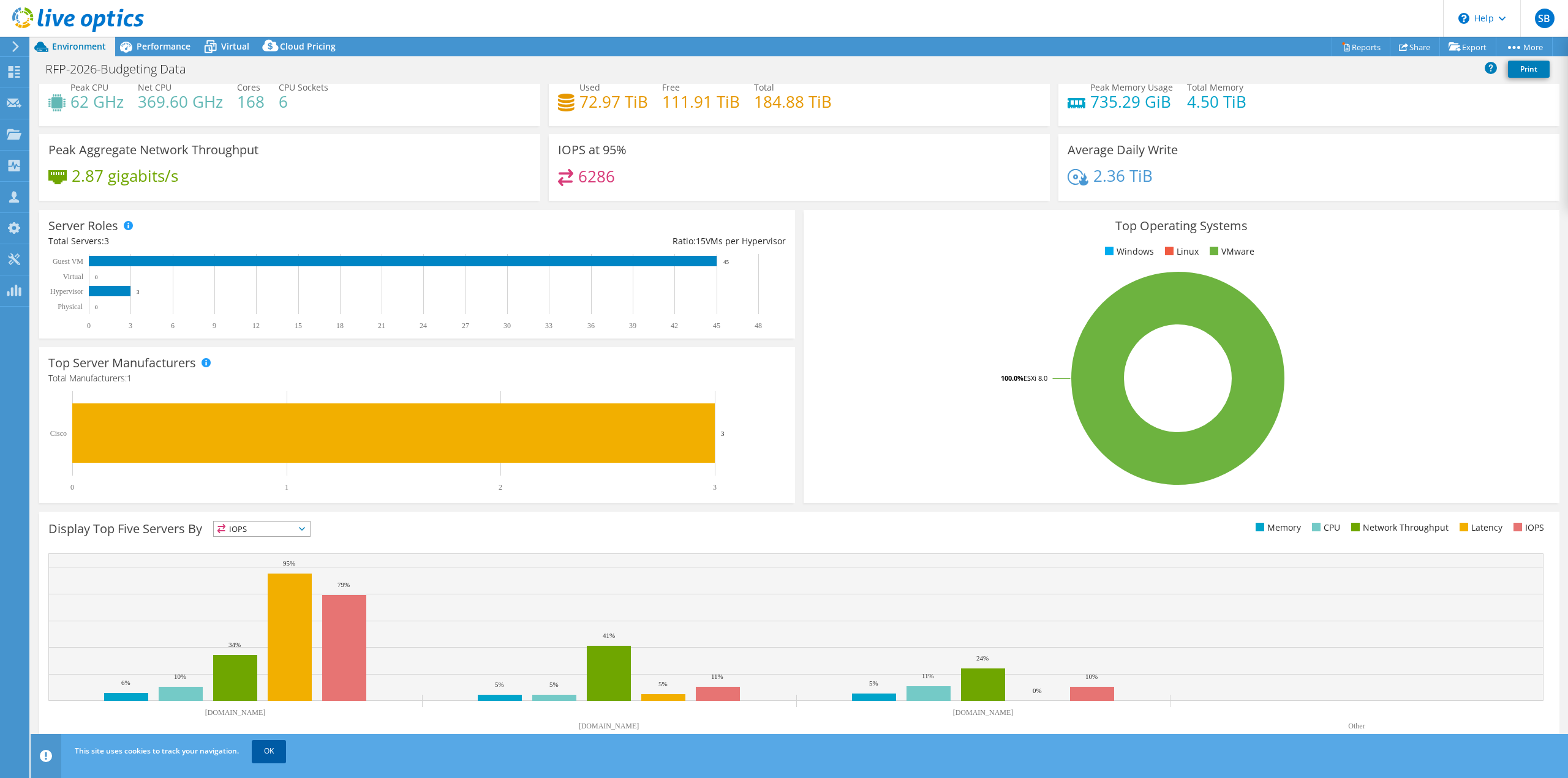
click at [260, 754] on link "OK" at bounding box center [269, 751] width 34 height 22
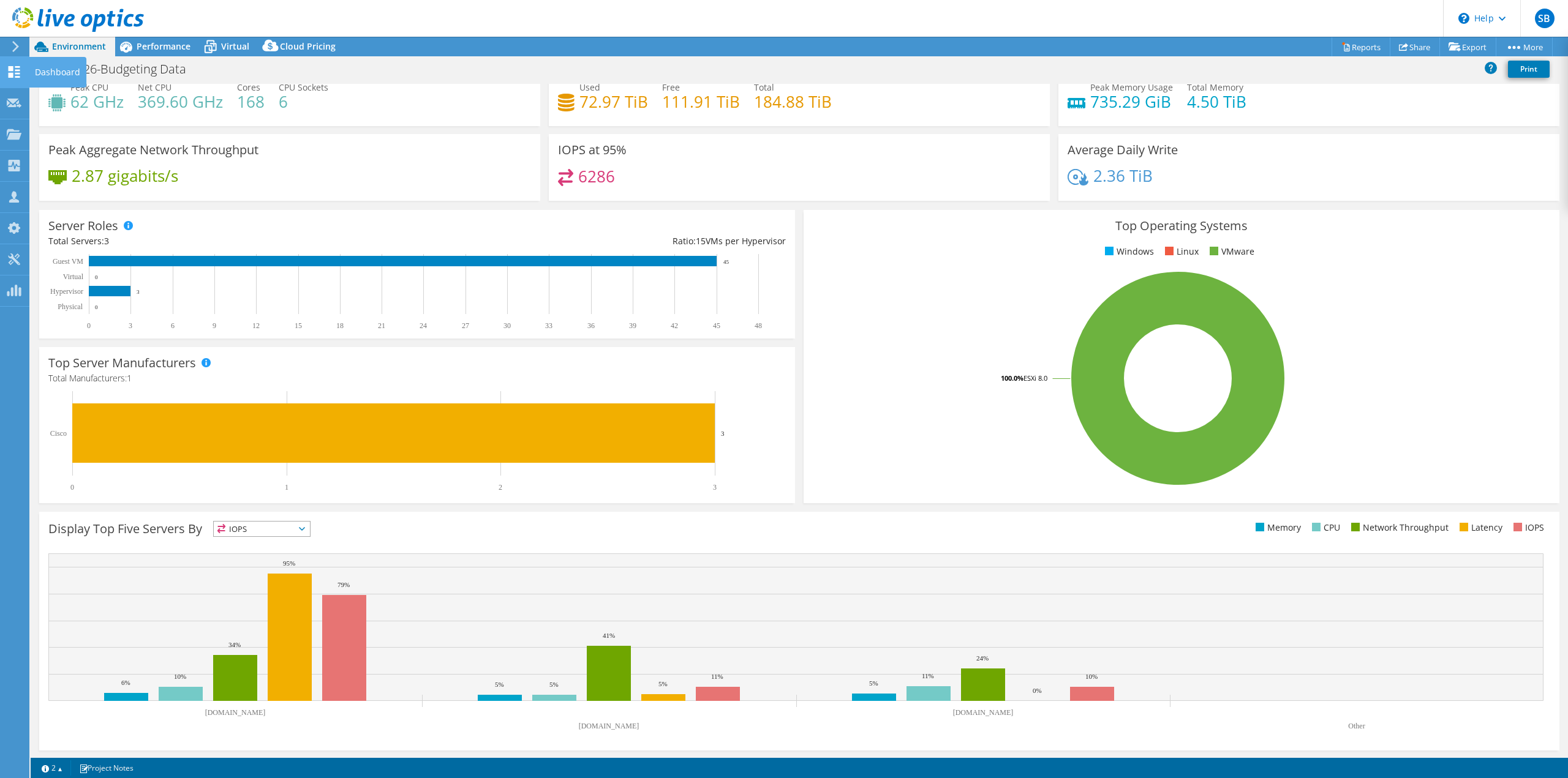
click at [13, 66] on use at bounding box center [14, 72] width 12 height 12
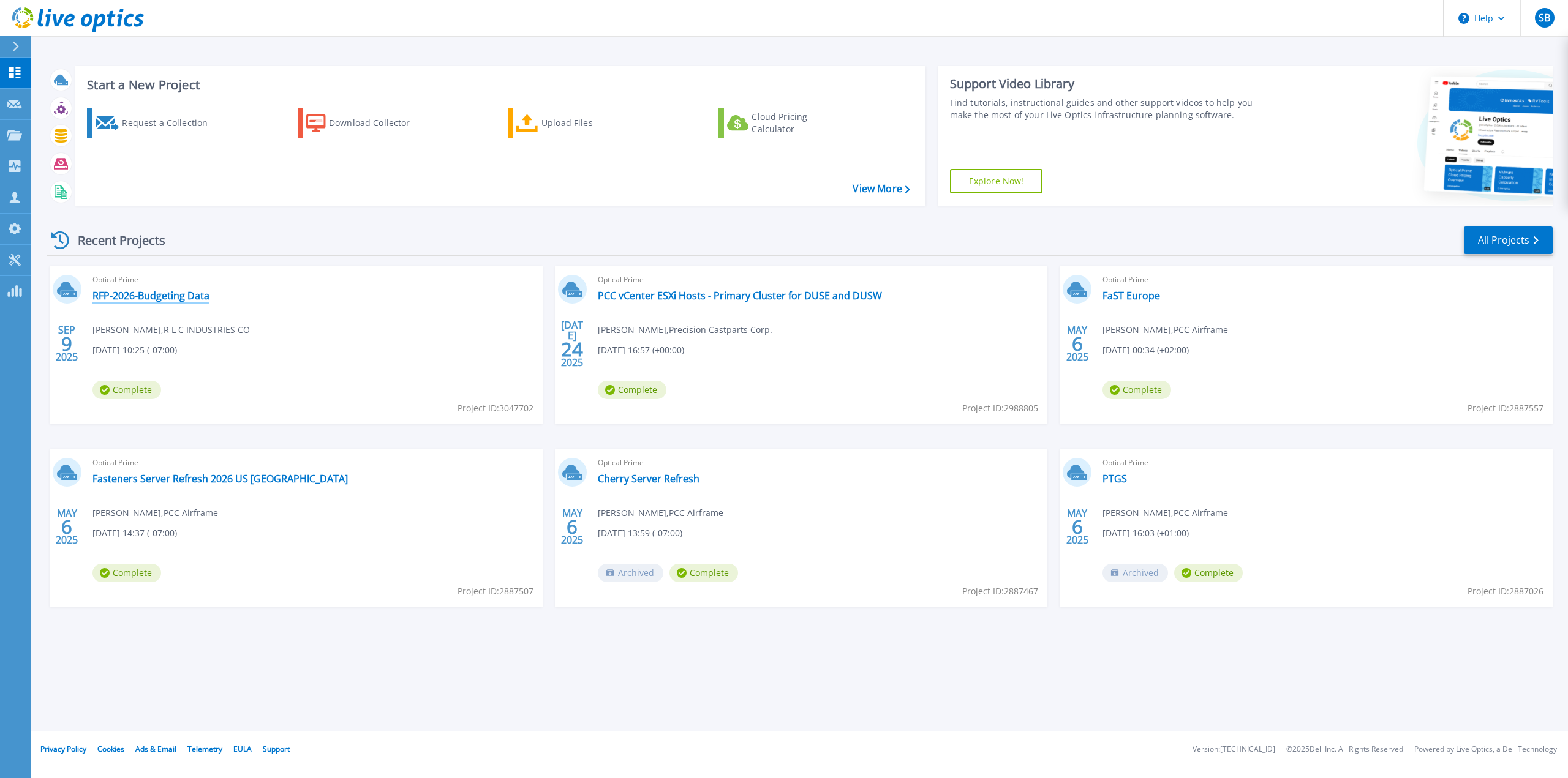
click at [136, 298] on link "RFP-2026-Budgeting Data" at bounding box center [151, 296] width 117 height 13
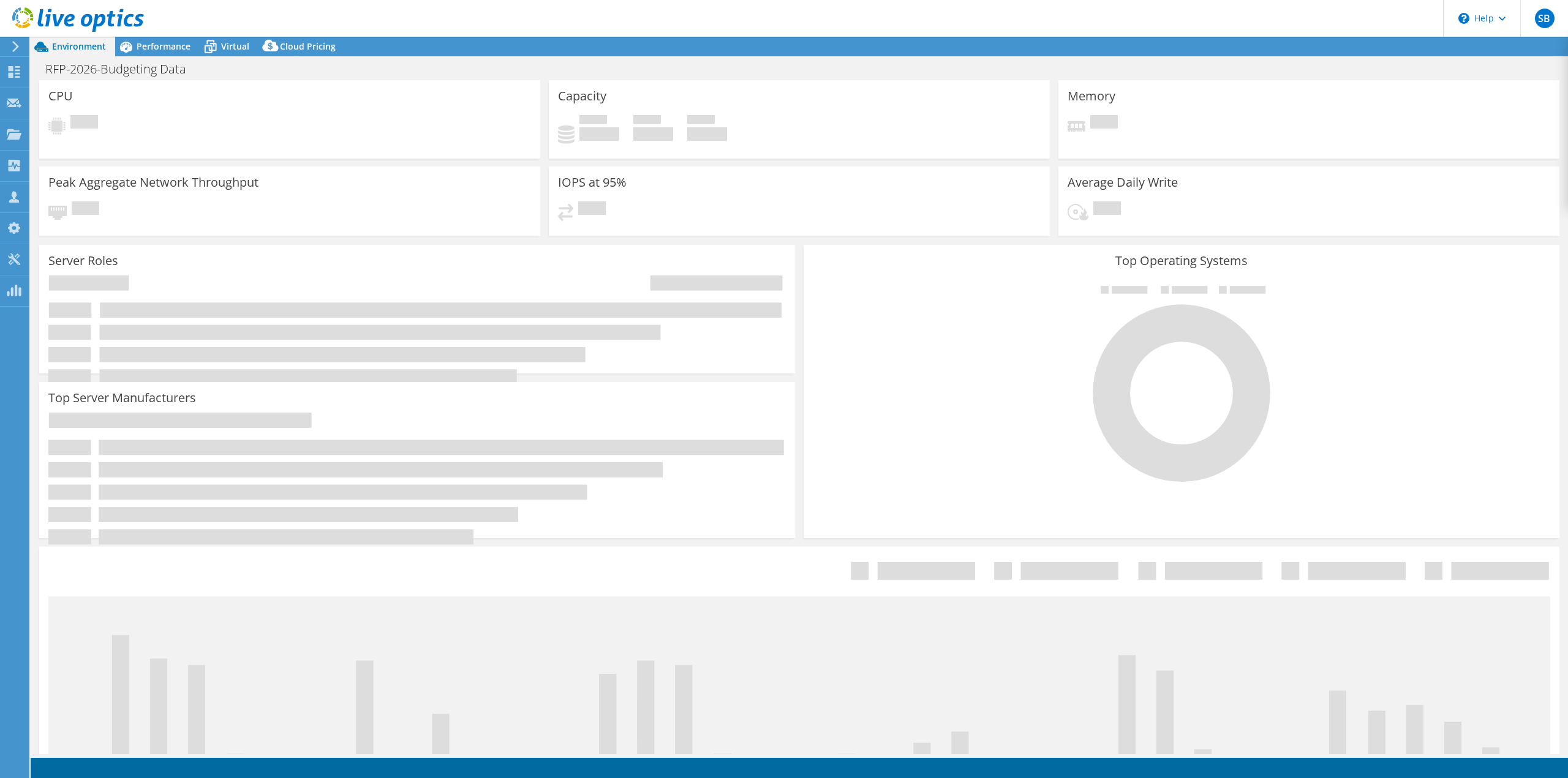
select select "USD"
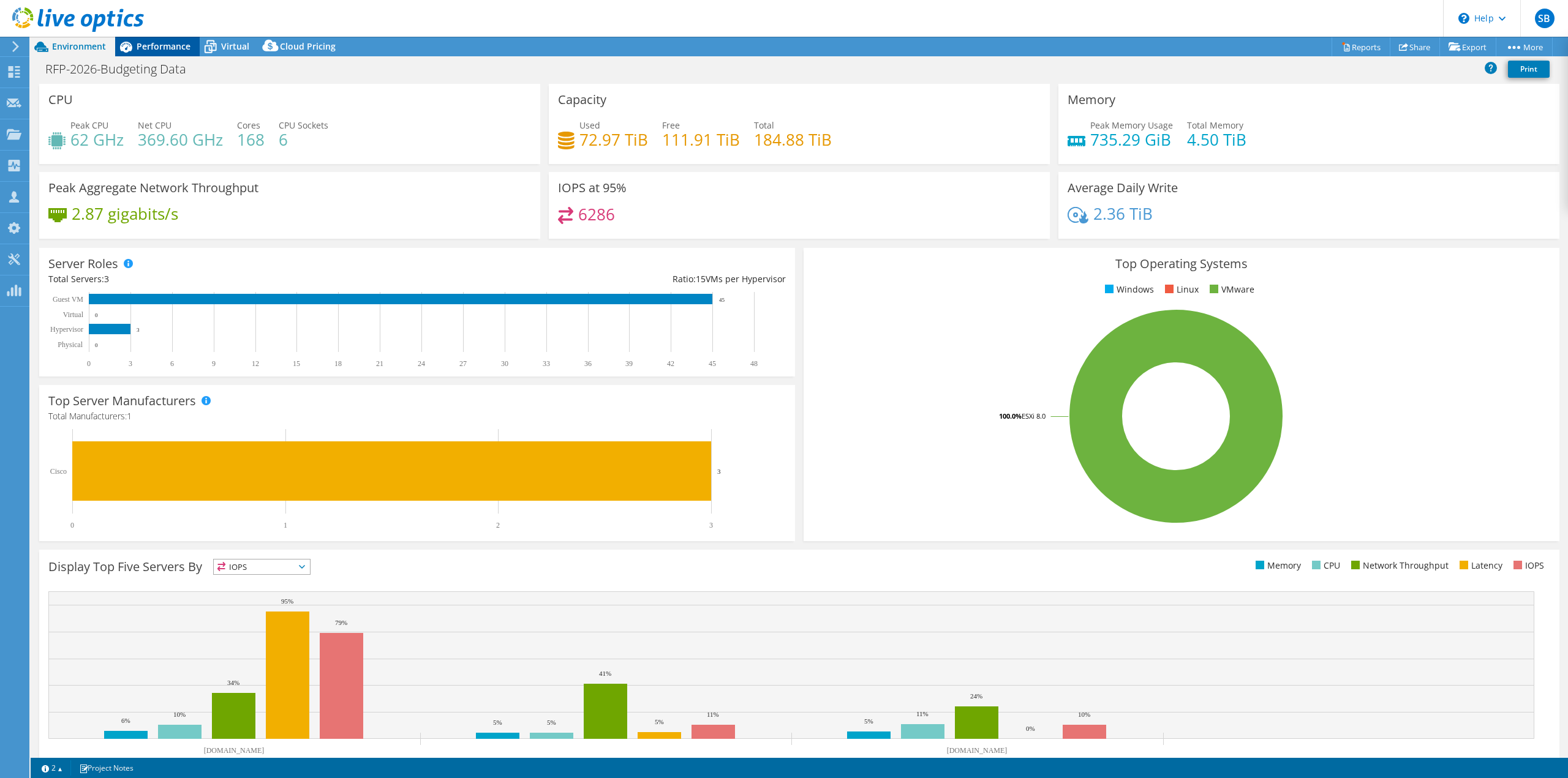
click at [148, 51] on span "Performance" at bounding box center [163, 46] width 54 height 12
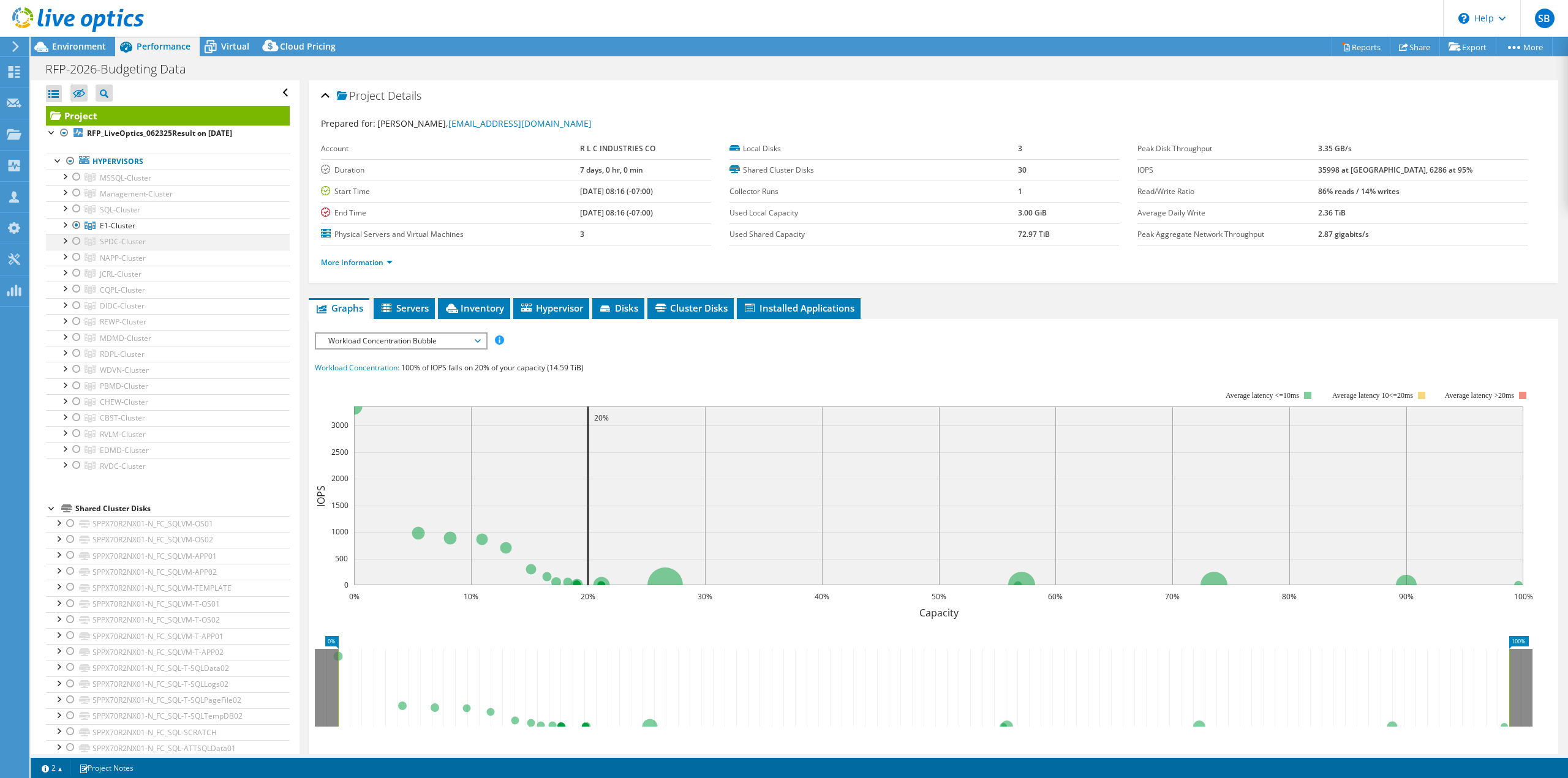
click at [75, 241] on div at bounding box center [77, 241] width 13 height 15
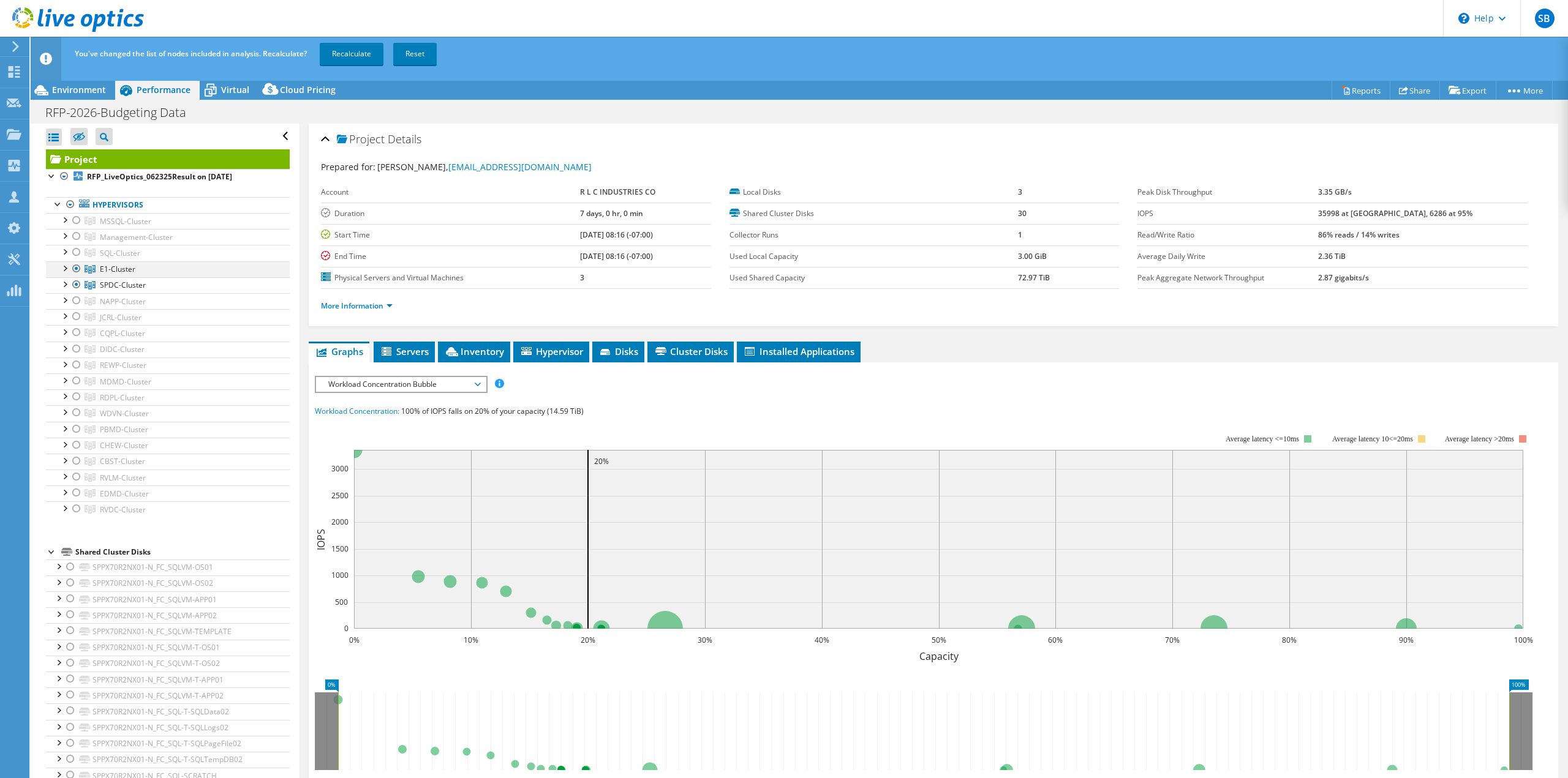
click at [76, 267] on div at bounding box center [77, 268] width 13 height 15
click at [358, 53] on link "Recalculate" at bounding box center [351, 54] width 63 height 22
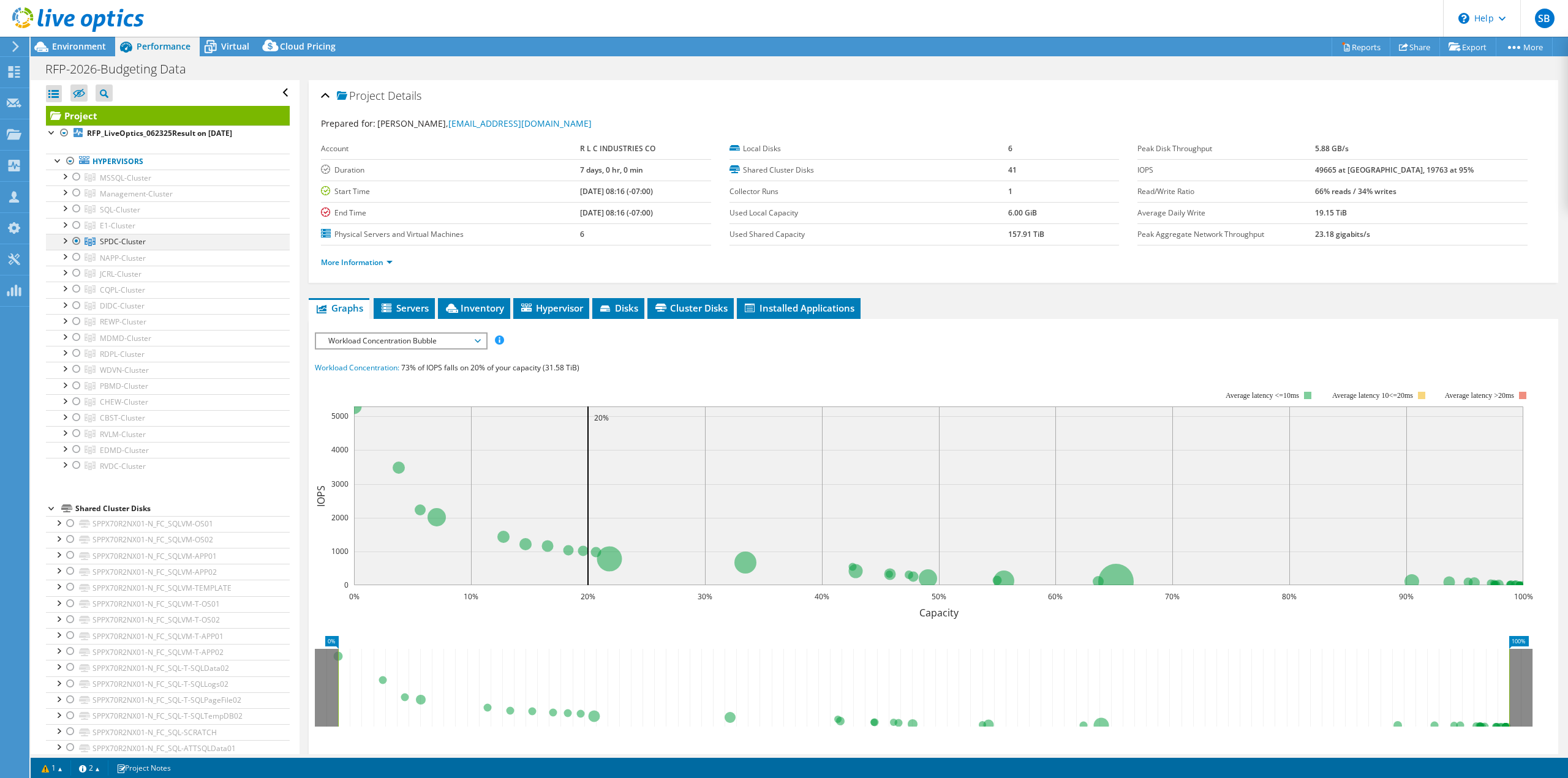
click at [66, 238] on div at bounding box center [64, 240] width 13 height 13
click at [64, 238] on div at bounding box center [64, 240] width 13 height 13
click at [240, 40] on div "Virtual" at bounding box center [228, 46] width 59 height 20
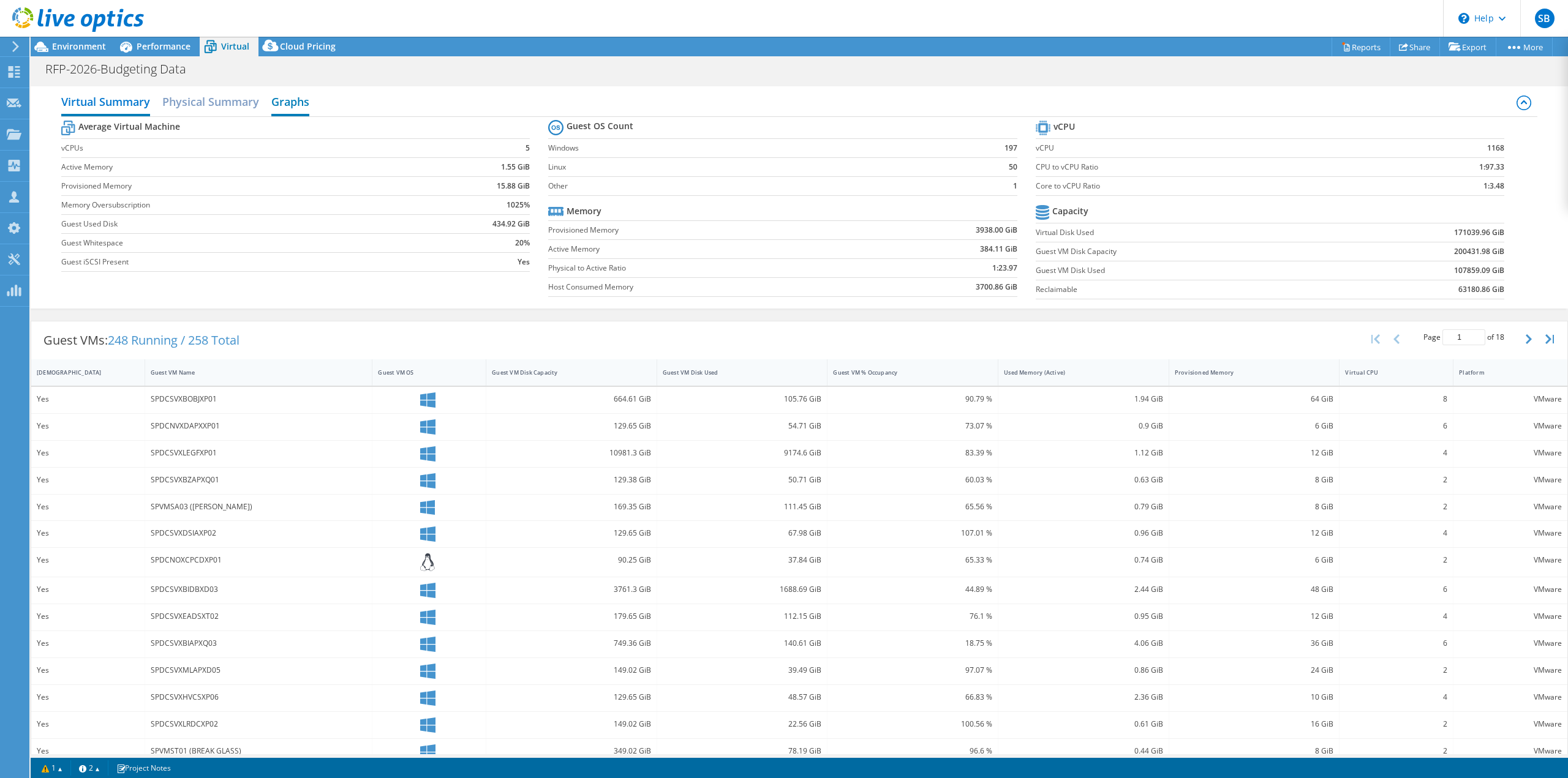
click at [288, 102] on h2 "Graphs" at bounding box center [290, 102] width 38 height 27
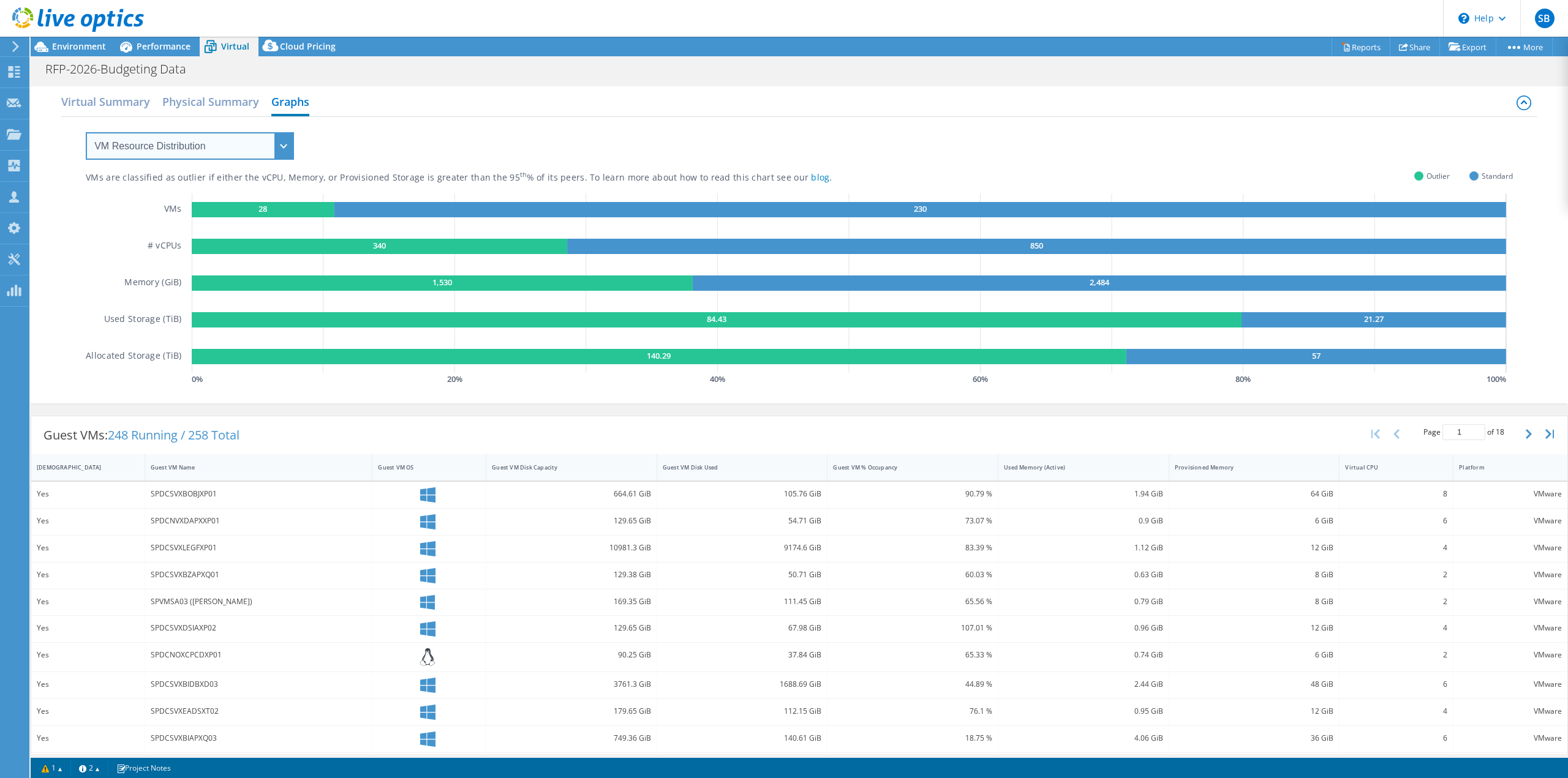
click at [285, 149] on select "VM Resource Distribution Provisioning Contrast Over Provisioning" at bounding box center [190, 145] width 208 height 27
click at [86, 132] on select "VM Resource Distribution Provisioning Contrast Over Provisioning" at bounding box center [190, 145] width 208 height 27
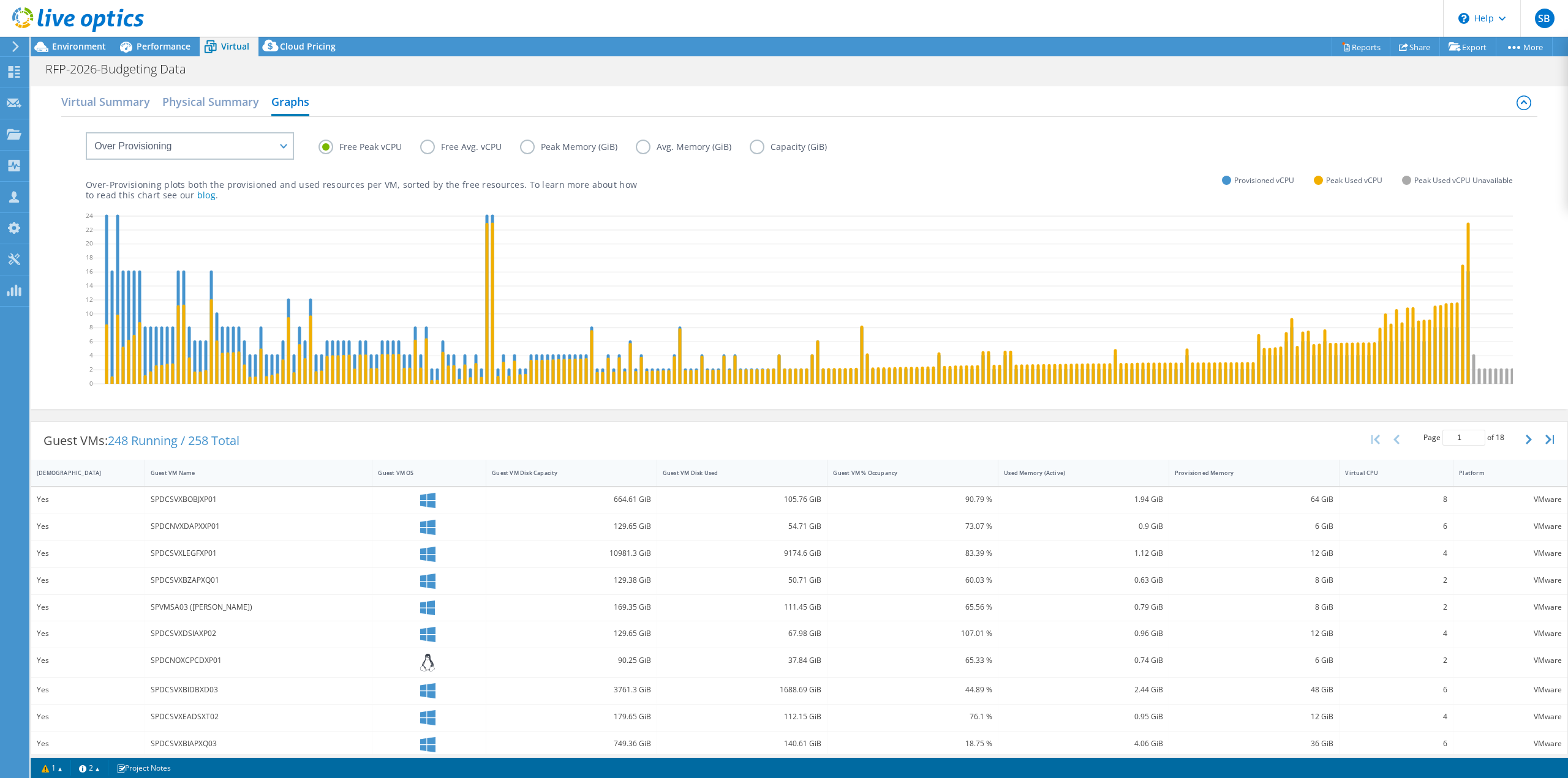
click at [753, 146] on label "Capacity (GiB)" at bounding box center [797, 147] width 95 height 15
click at [0, 0] on input "Capacity (GiB)" at bounding box center [0, 0] width 0 height 0
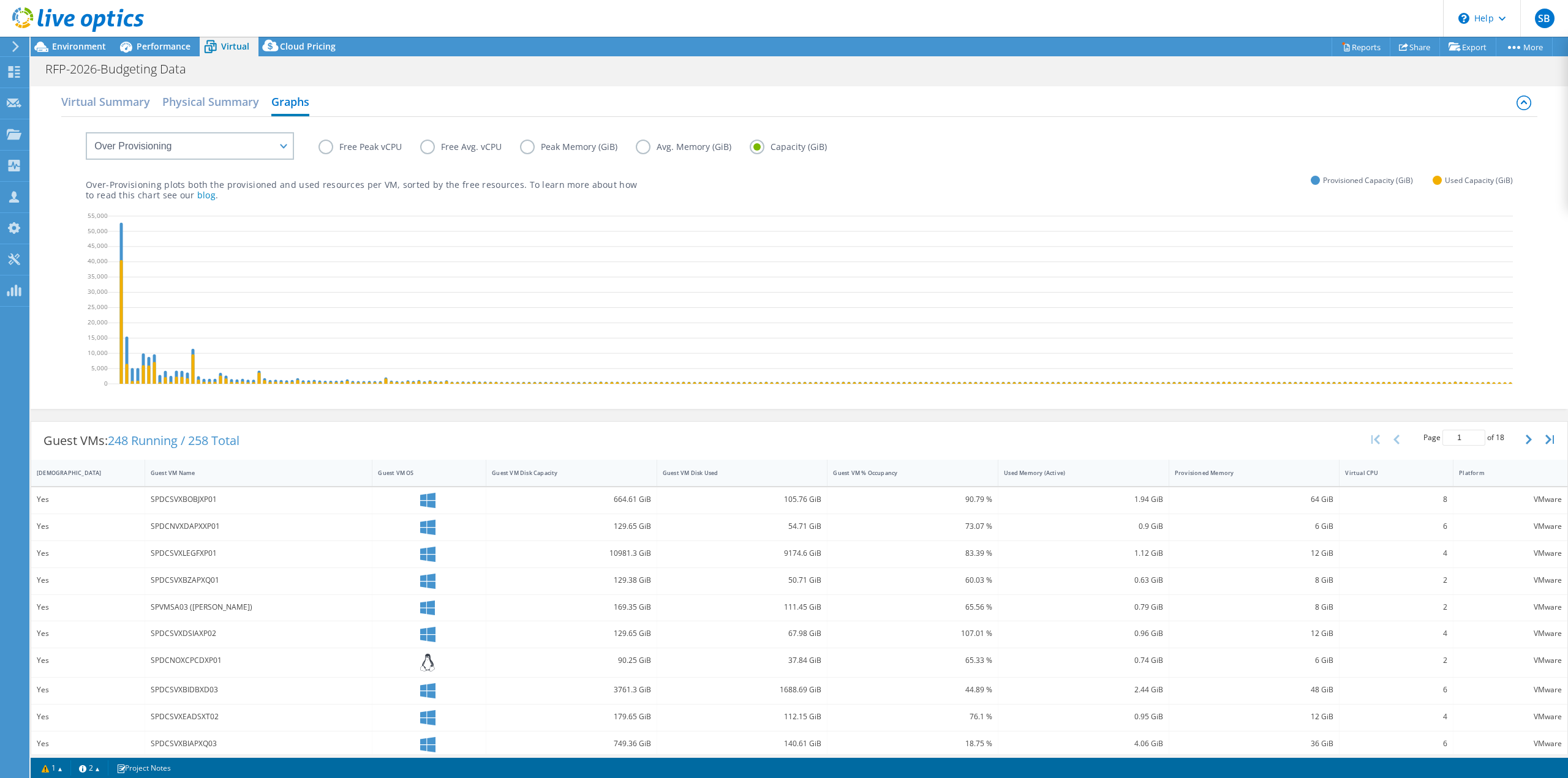
click at [642, 146] on label "Avg. Memory (GiB)" at bounding box center [693, 147] width 114 height 15
click at [0, 0] on input "Avg. Memory (GiB)" at bounding box center [0, 0] width 0 height 0
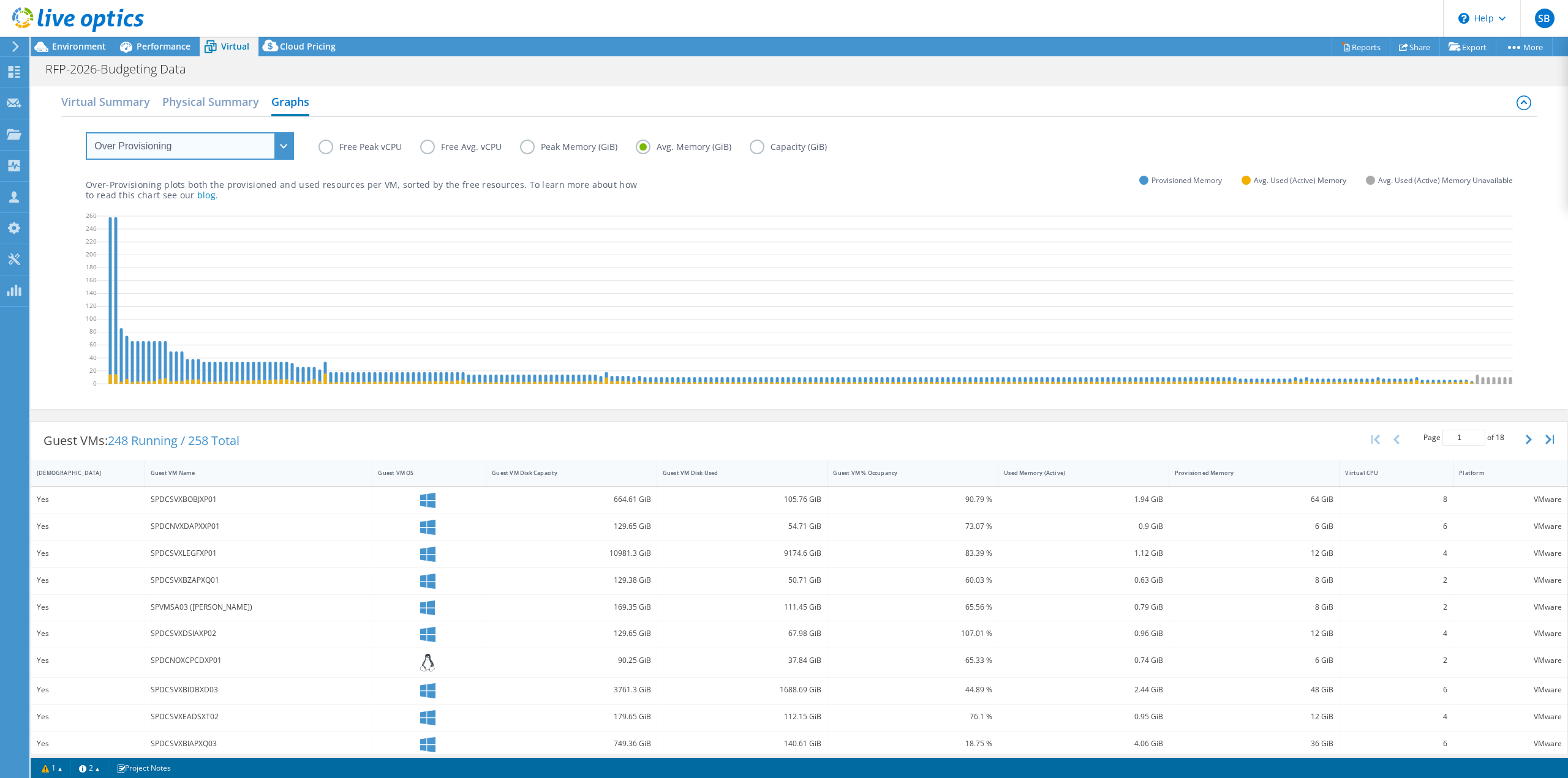
click at [279, 151] on select "VM Resource Distribution Provisioning Contrast Over Provisioning" at bounding box center [190, 145] width 208 height 27
select select "VM Resource Distribution"
click at [86, 132] on select "VM Resource Distribution Provisioning Contrast Over Provisioning" at bounding box center [190, 145] width 208 height 27
